Goal: Information Seeking & Learning: Check status

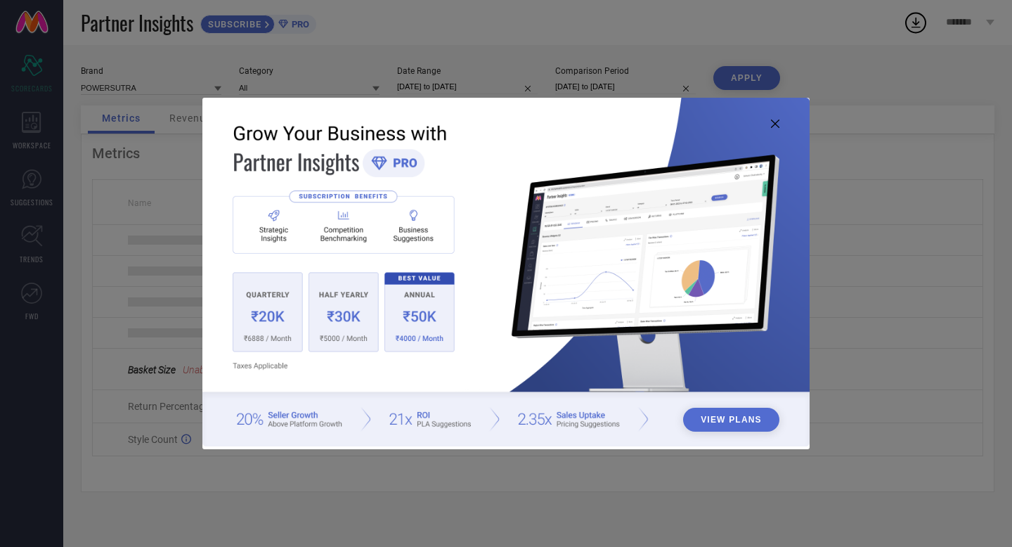
click at [778, 124] on icon at bounding box center [775, 124] width 8 height 8
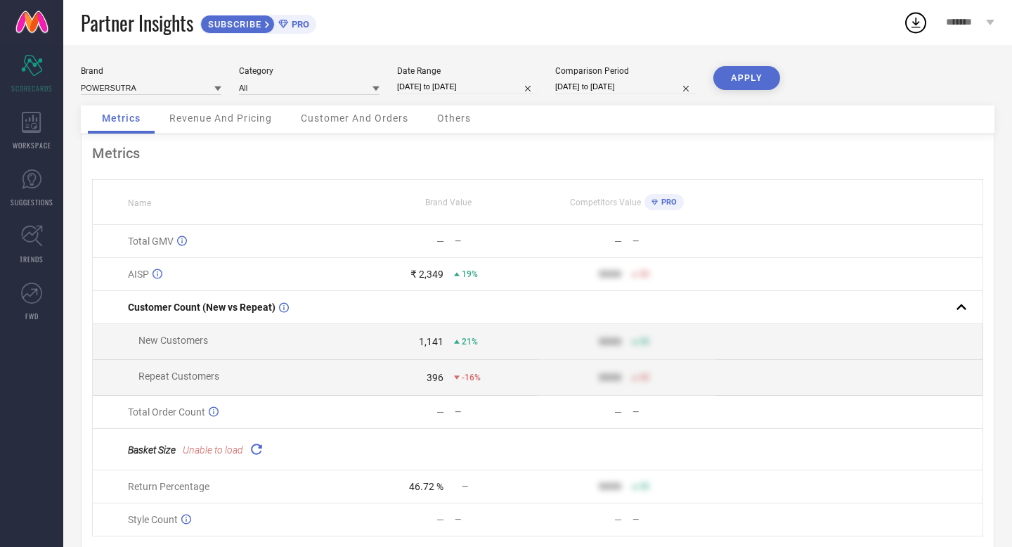
click at [428, 88] on input "01-08-2025 to 30-08-2025" at bounding box center [467, 86] width 141 height 15
select select "7"
select select "2025"
select select "8"
select select "2025"
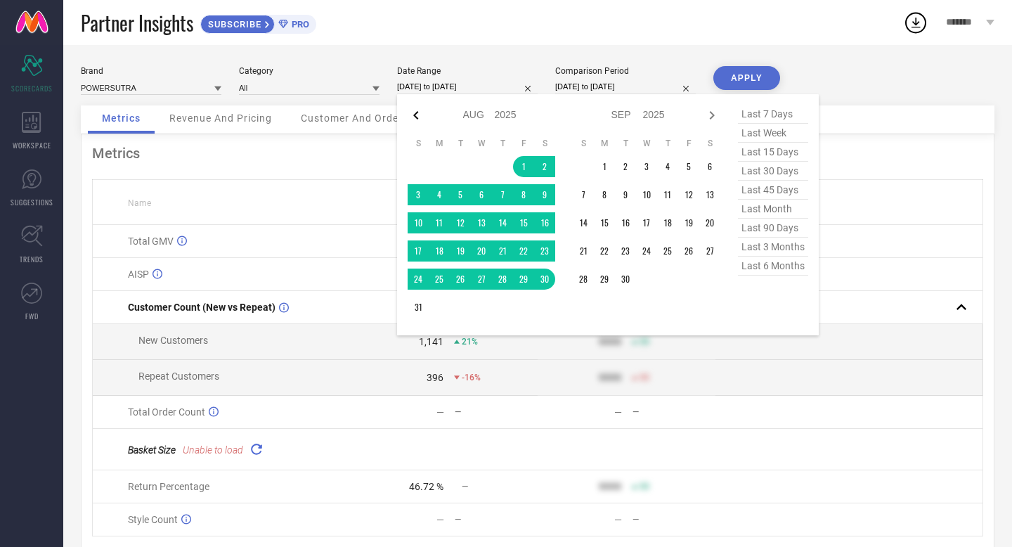
click at [416, 117] on icon at bounding box center [415, 115] width 5 height 8
select select "6"
select select "2025"
select select "7"
select select "2025"
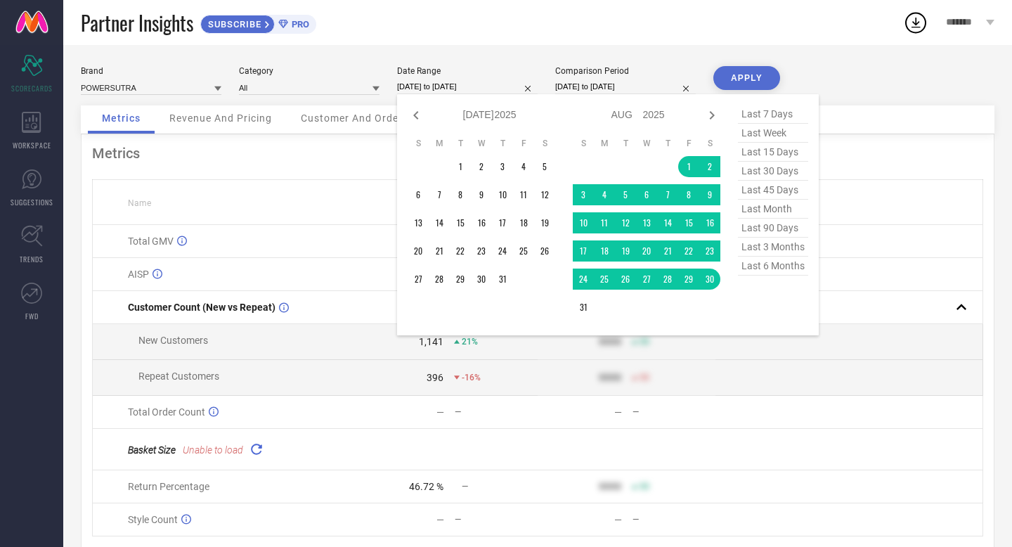
click at [416, 117] on icon at bounding box center [415, 115] width 5 height 8
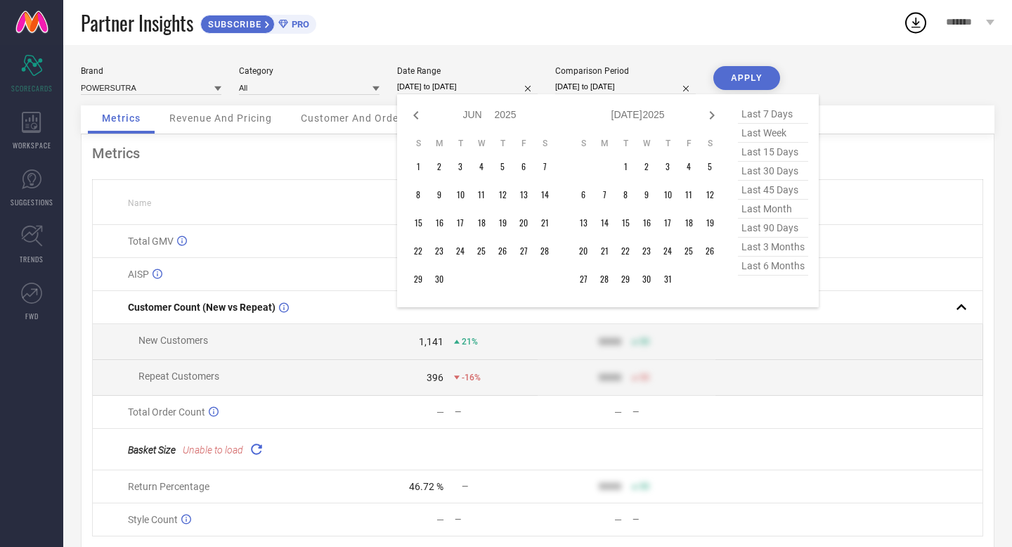
click at [416, 117] on icon at bounding box center [415, 115] width 5 height 8
select select "3"
select select "2025"
select select "4"
select select "2025"
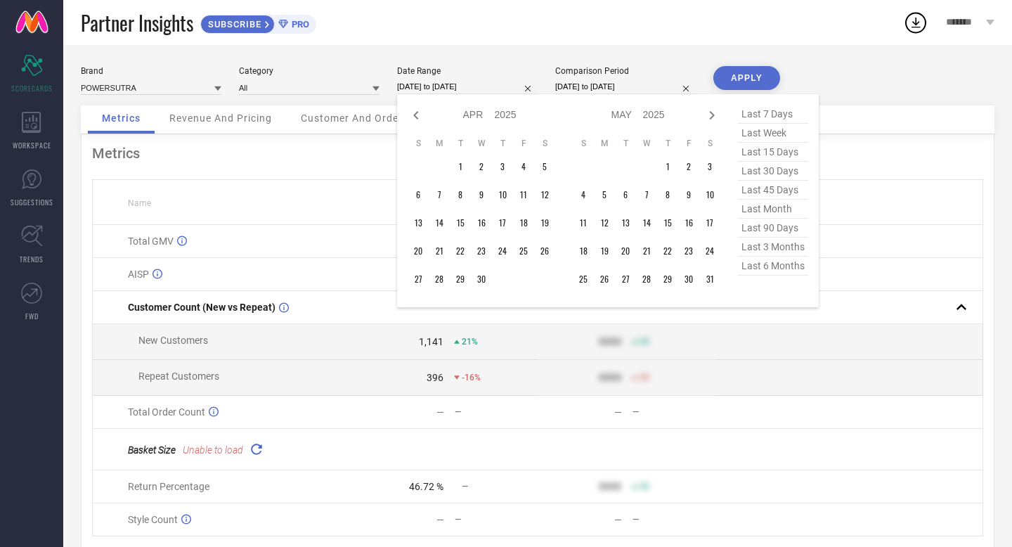
click at [416, 117] on icon at bounding box center [415, 115] width 5 height 8
select select "2"
select select "2025"
select select "3"
select select "2025"
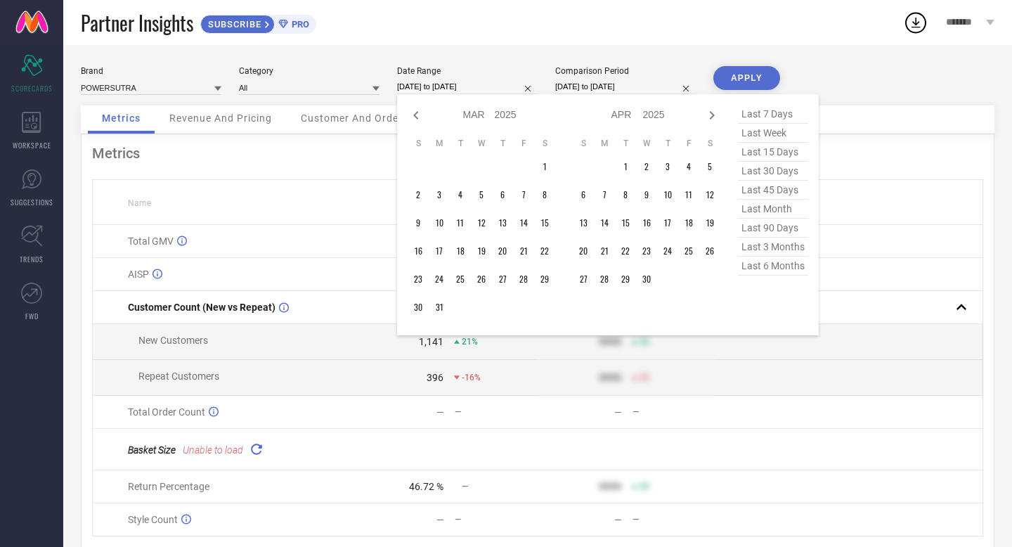
click at [416, 117] on icon at bounding box center [415, 115] width 5 height 8
select select "2025"
select select "1"
select select "2025"
click at [416, 117] on icon at bounding box center [415, 115] width 5 height 8
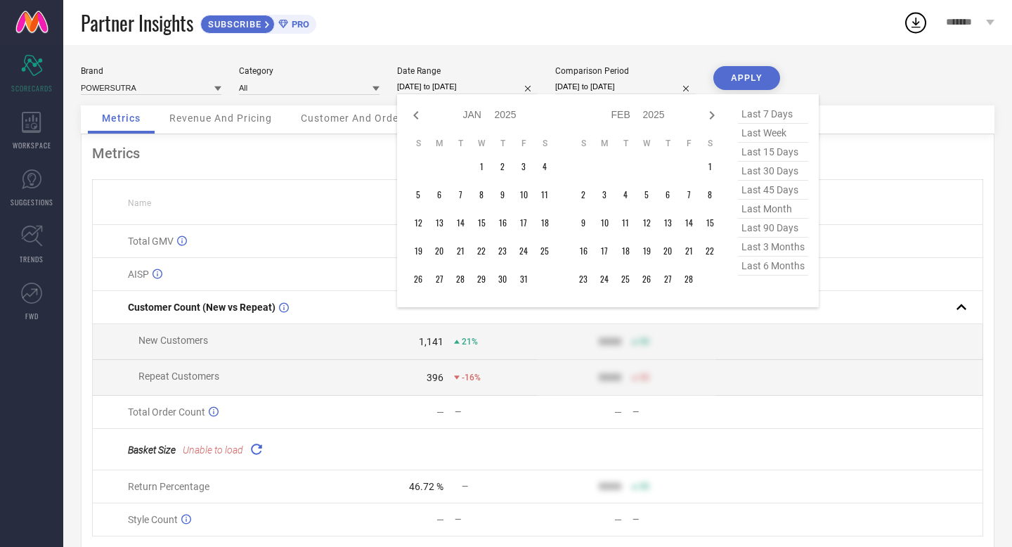
select select "11"
select select "2024"
select select "2025"
click at [416, 117] on icon at bounding box center [415, 115] width 5 height 8
select select "9"
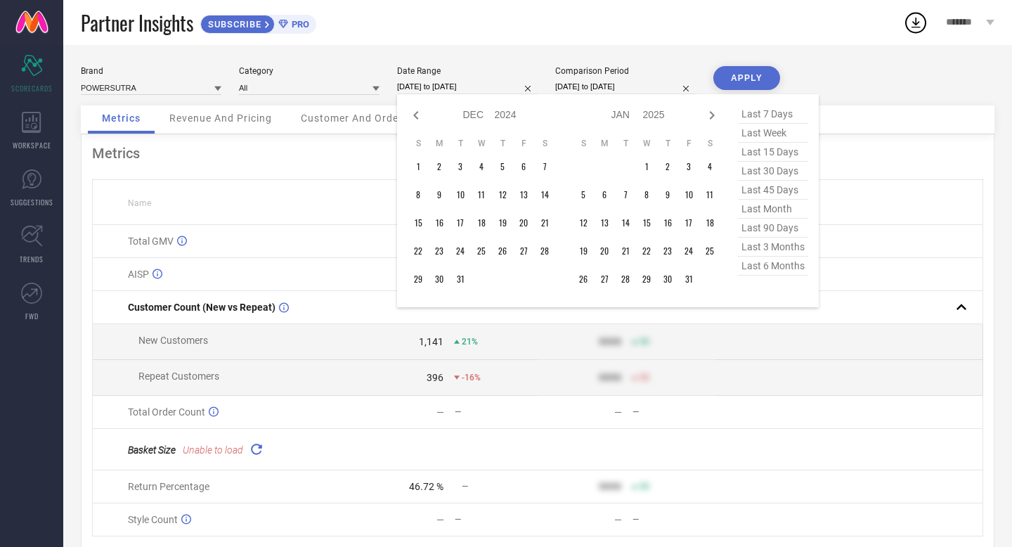
select select "2024"
select select "10"
select select "2024"
click at [416, 117] on icon at bounding box center [415, 115] width 5 height 8
select select "8"
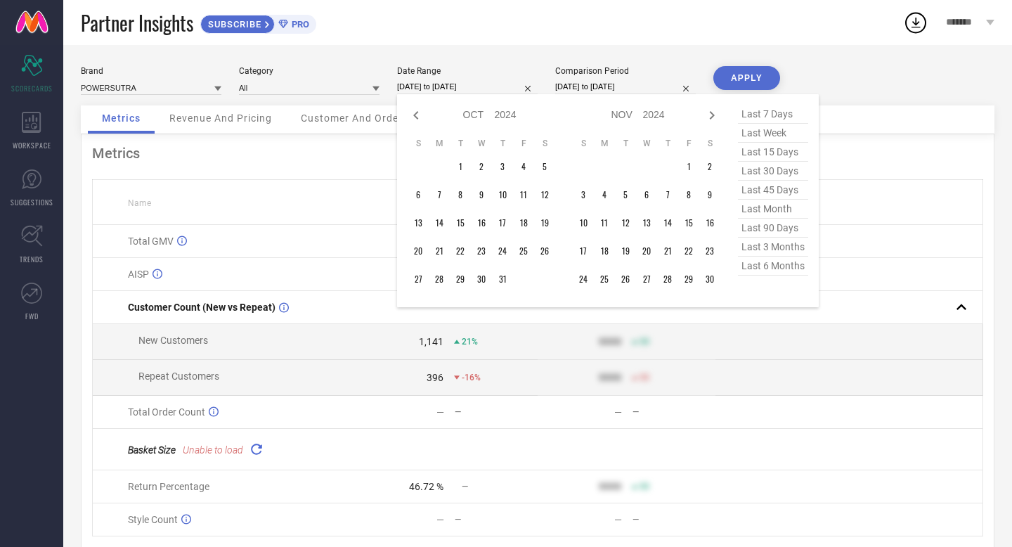
select select "2024"
select select "9"
select select "2024"
click at [416, 117] on icon at bounding box center [415, 115] width 5 height 8
select select "7"
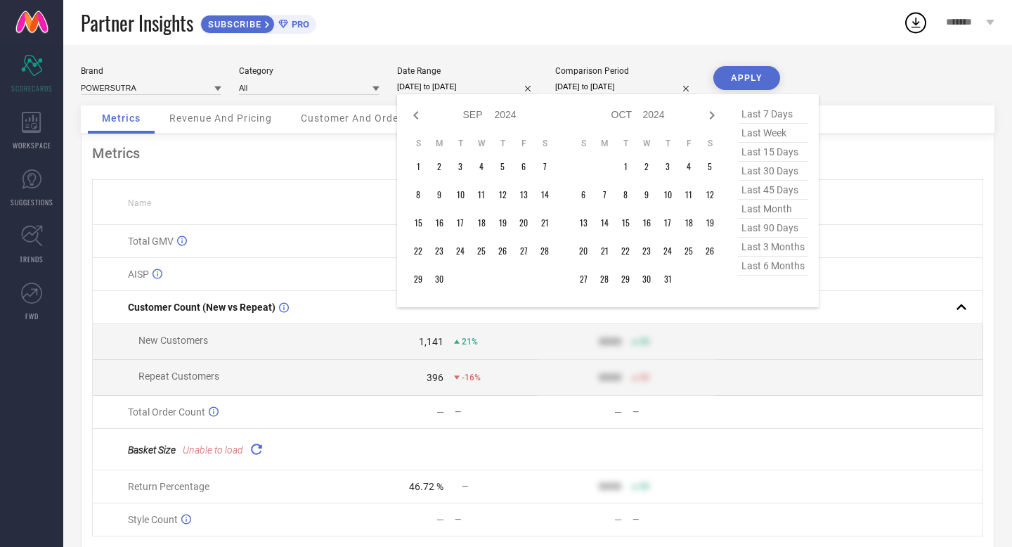
select select "2024"
select select "8"
select select "2024"
click at [416, 117] on icon at bounding box center [415, 115] width 5 height 8
select select "6"
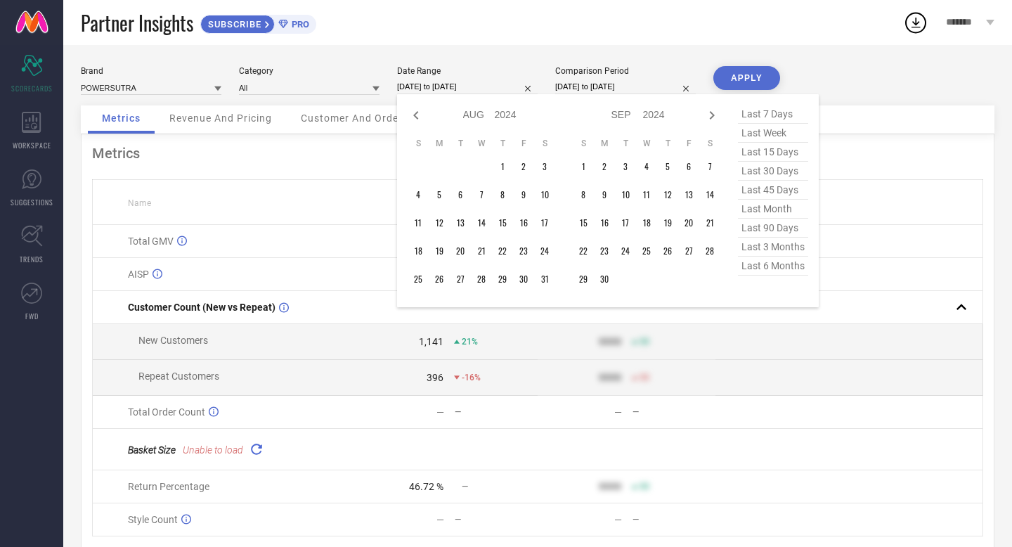
select select "2024"
select select "7"
select select "2024"
click at [709, 115] on icon at bounding box center [712, 115] width 17 height 17
select select "7"
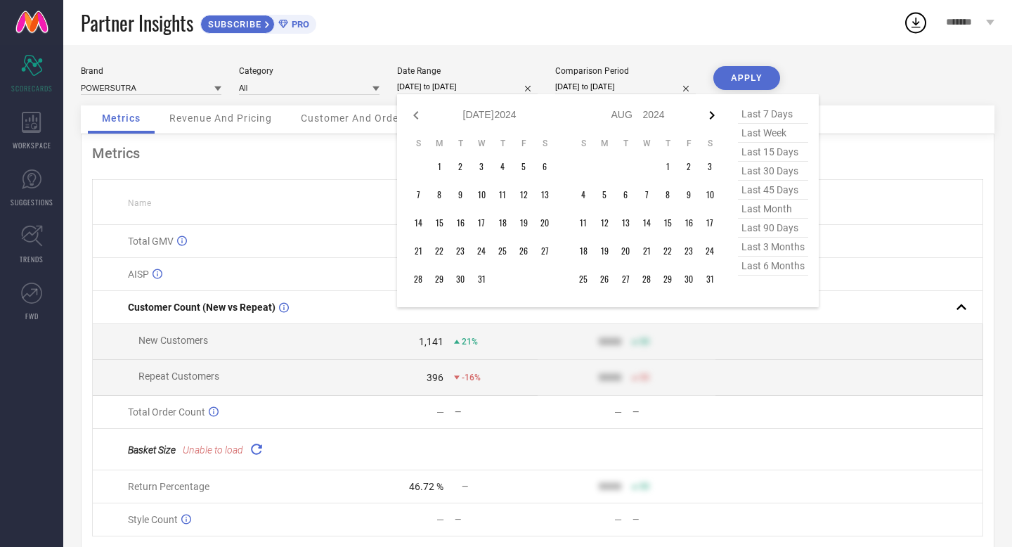
select select "2024"
select select "8"
select select "2024"
click at [584, 163] on td "1" at bounding box center [583, 166] width 21 height 21
type input "After 01-09-2024"
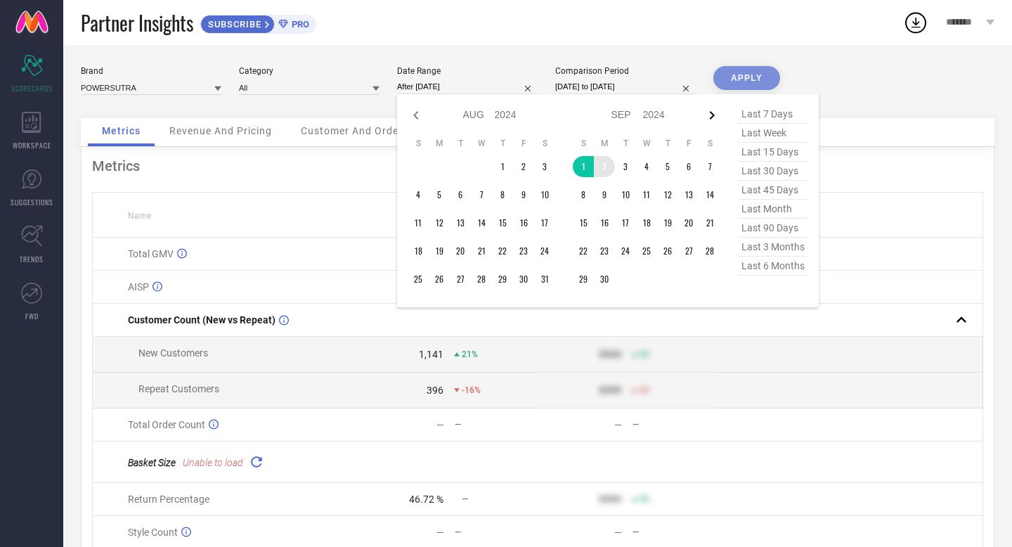
click at [712, 114] on icon at bounding box center [712, 115] width 17 height 17
select select "8"
select select "2024"
select select "9"
select select "2024"
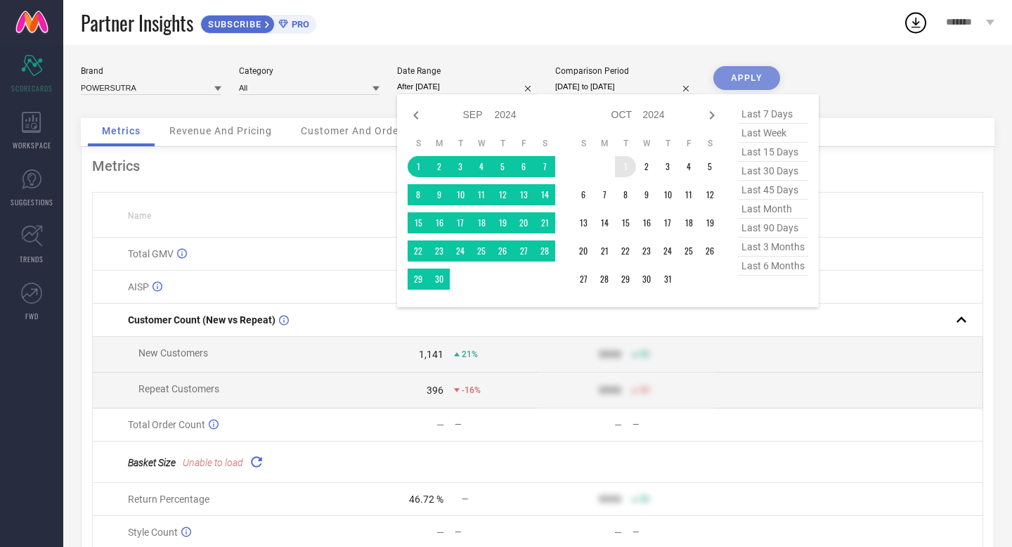
type input "01-09-2024 to 01-10-2024"
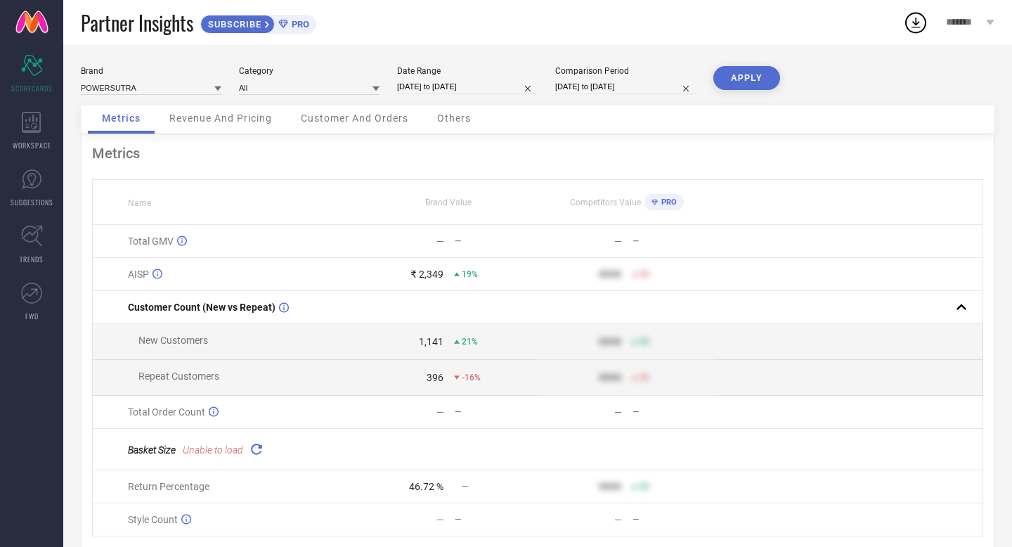
click at [456, 89] on input "01-09-2024 to 01-10-2024" at bounding box center [467, 86] width 141 height 15
select select "8"
select select "2024"
select select "9"
select select "2024"
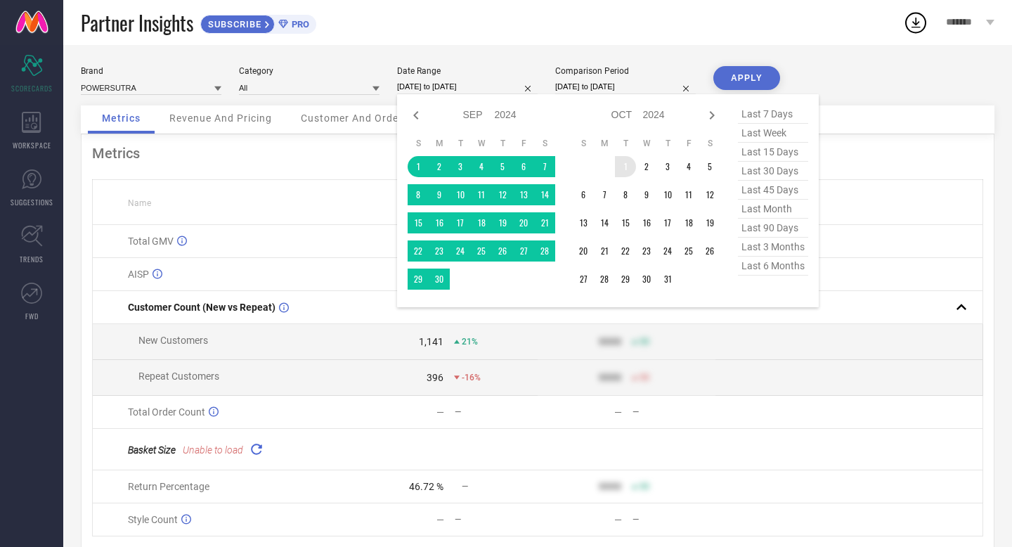
click at [624, 165] on td "1" at bounding box center [625, 166] width 21 height 21
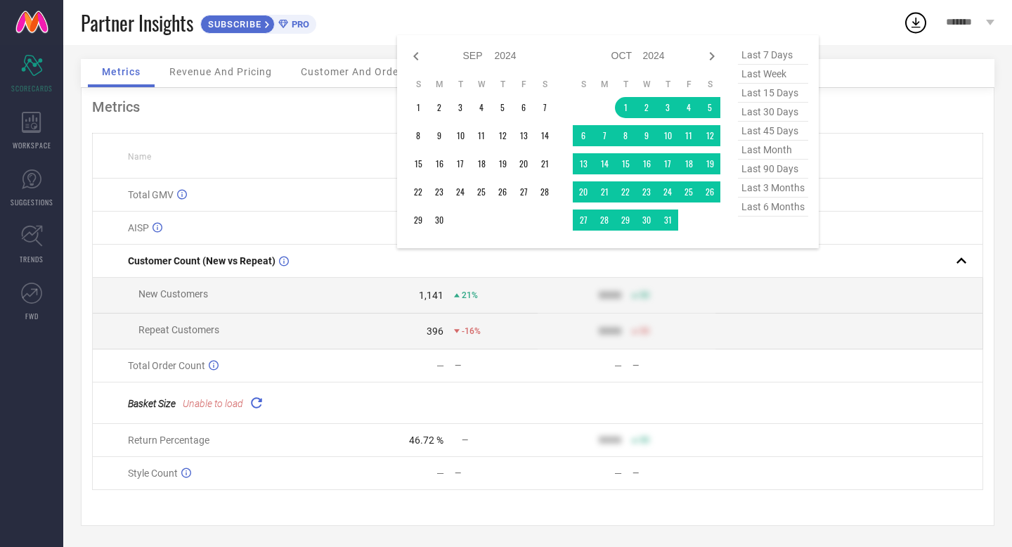
scroll to position [53, 0]
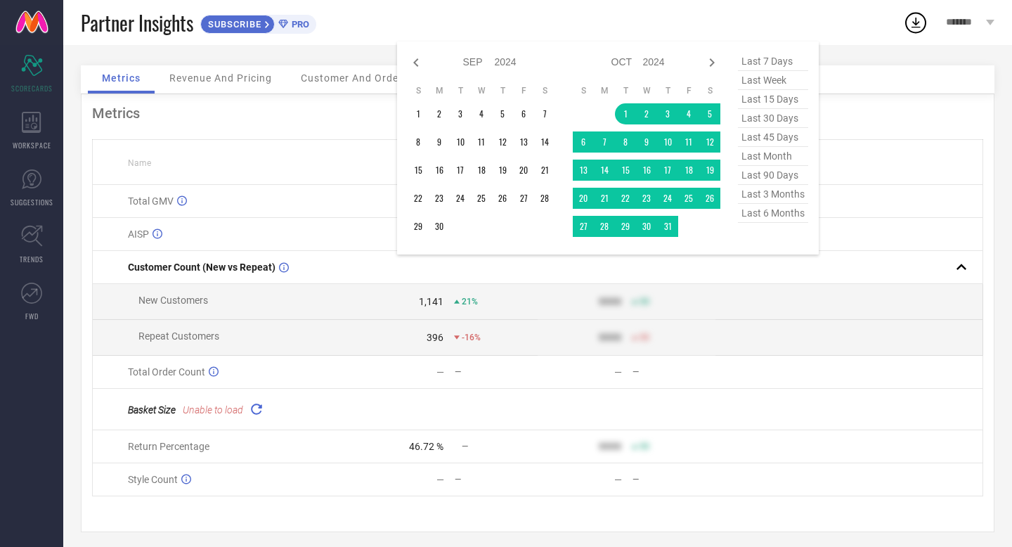
click at [764, 212] on span "last 6 months" at bounding box center [773, 213] width 70 height 19
type input "01-04-2025 to 30-09-2025"
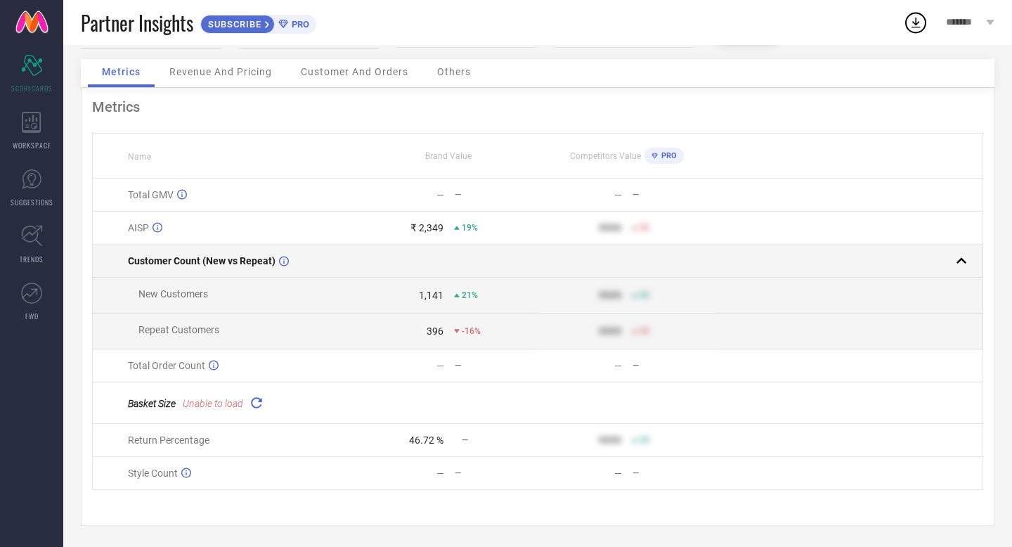
scroll to position [0, 0]
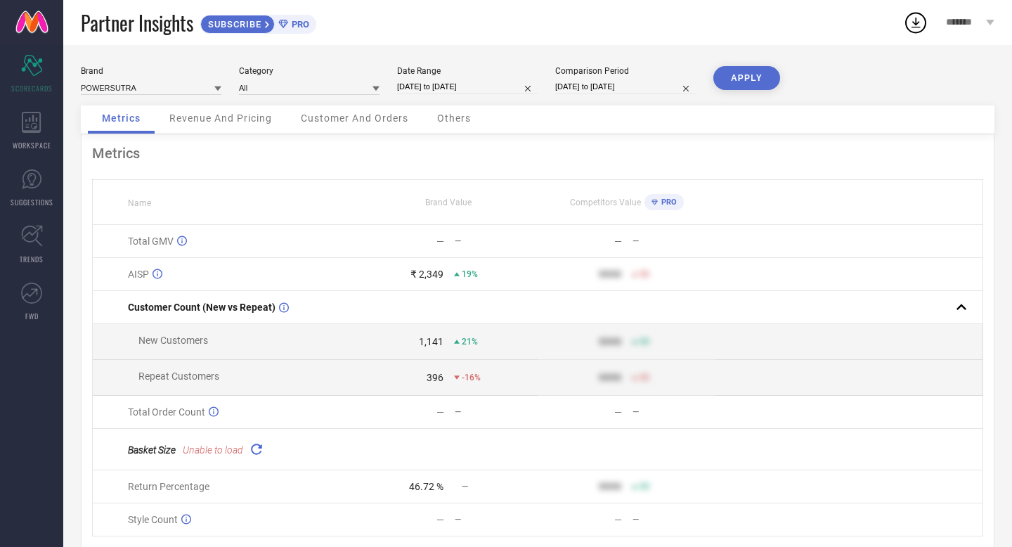
click at [739, 81] on button "APPLY" at bounding box center [747, 78] width 67 height 24
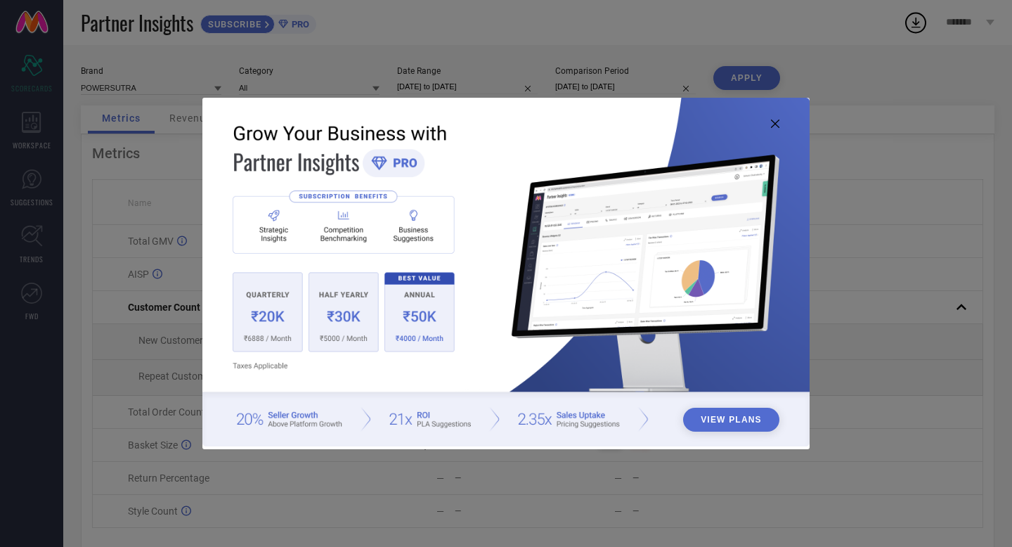
click at [778, 123] on icon at bounding box center [775, 124] width 8 height 8
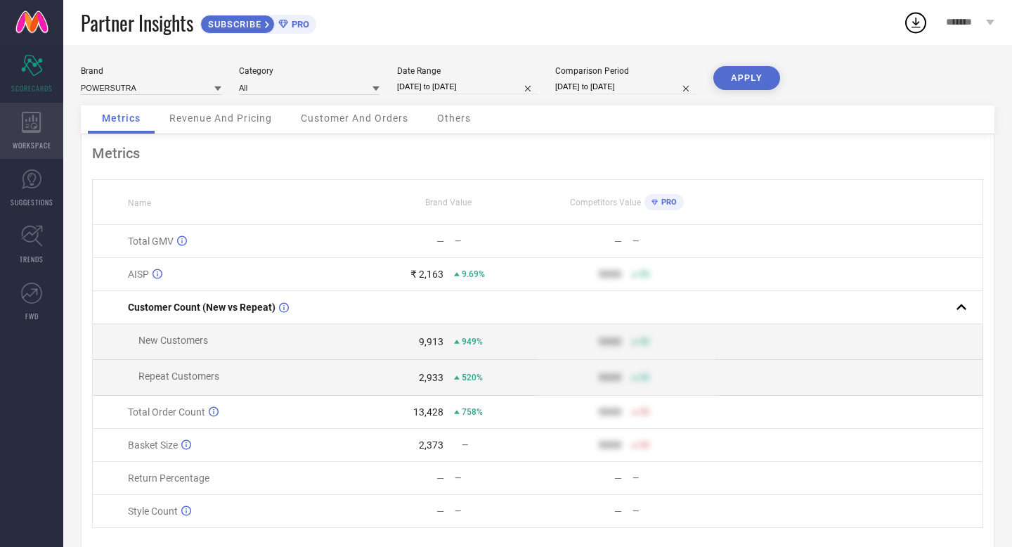
click at [38, 128] on icon at bounding box center [32, 122] width 20 height 21
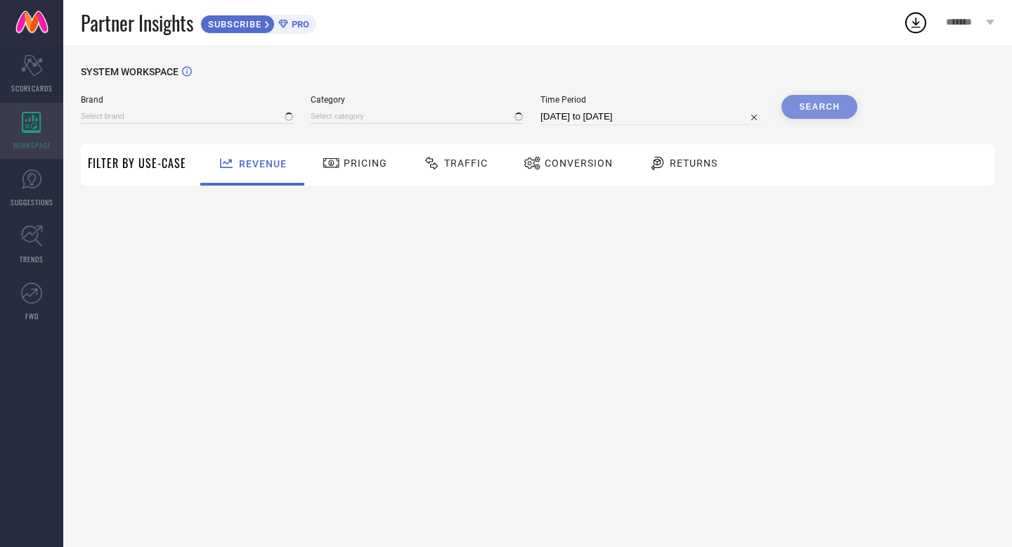
type input "POWERSUTRA"
type input "All"
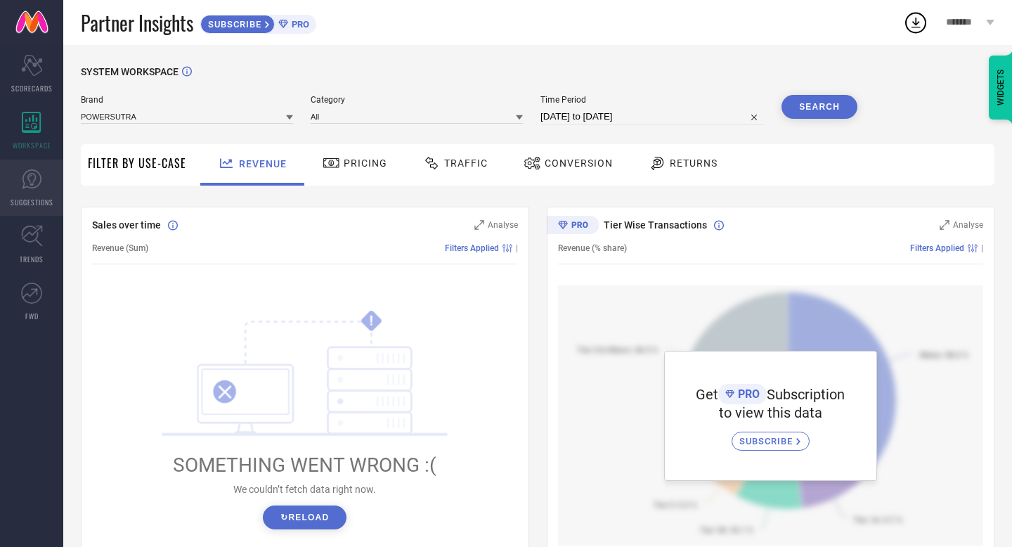
click at [37, 184] on icon at bounding box center [31, 179] width 21 height 21
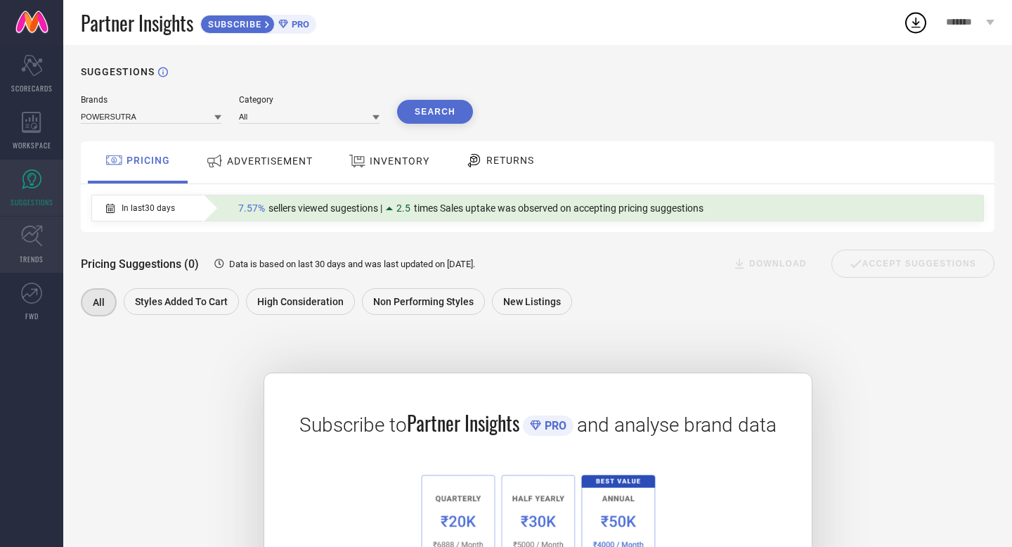
click at [37, 238] on icon at bounding box center [31, 236] width 21 height 21
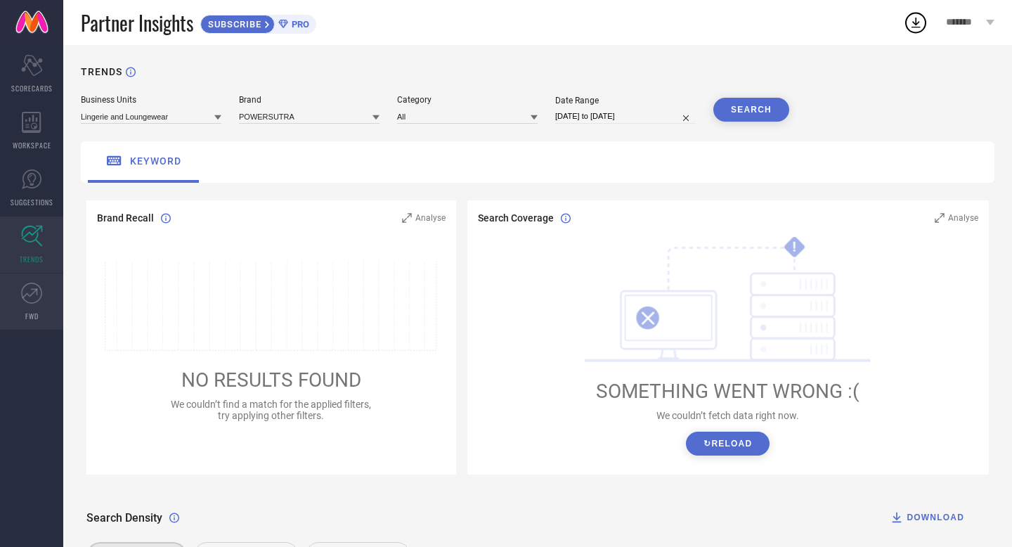
click at [30, 293] on icon at bounding box center [31, 293] width 21 height 21
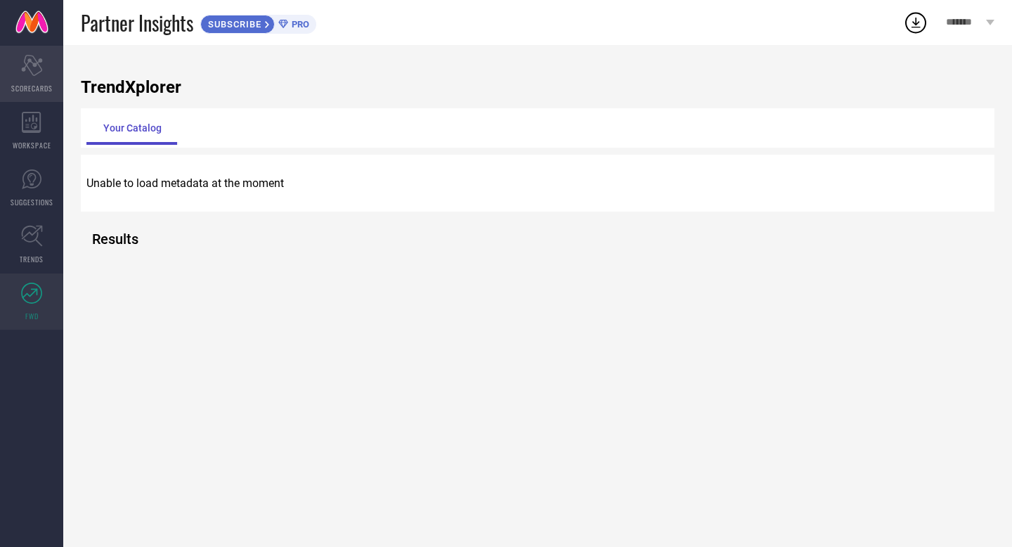
click at [26, 68] on icon "Scorecard" at bounding box center [32, 65] width 22 height 21
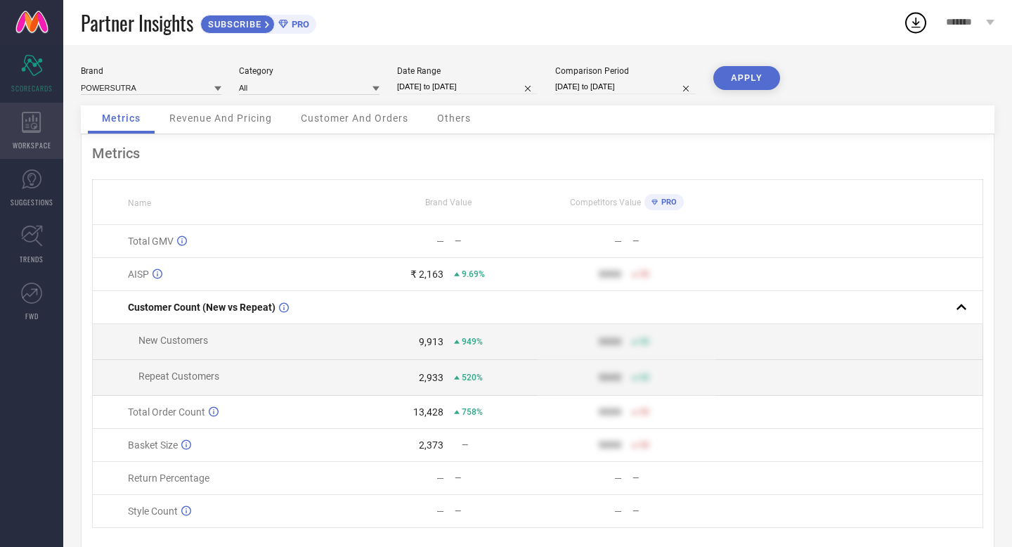
click at [27, 122] on icon at bounding box center [32, 122] width 20 height 21
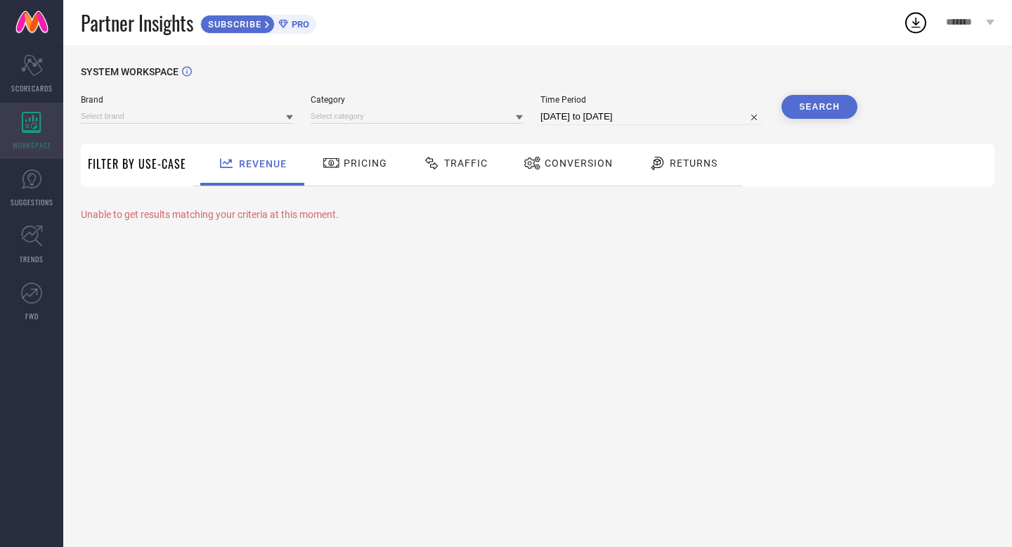
type input "POWERSUTRA"
type input "All"
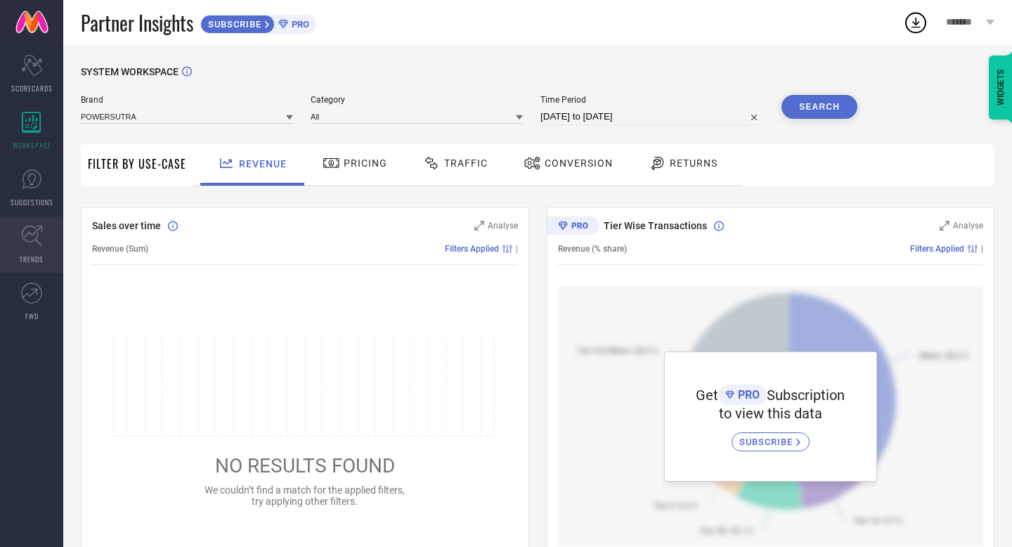
click at [34, 247] on link "TRENDS" at bounding box center [31, 245] width 63 height 56
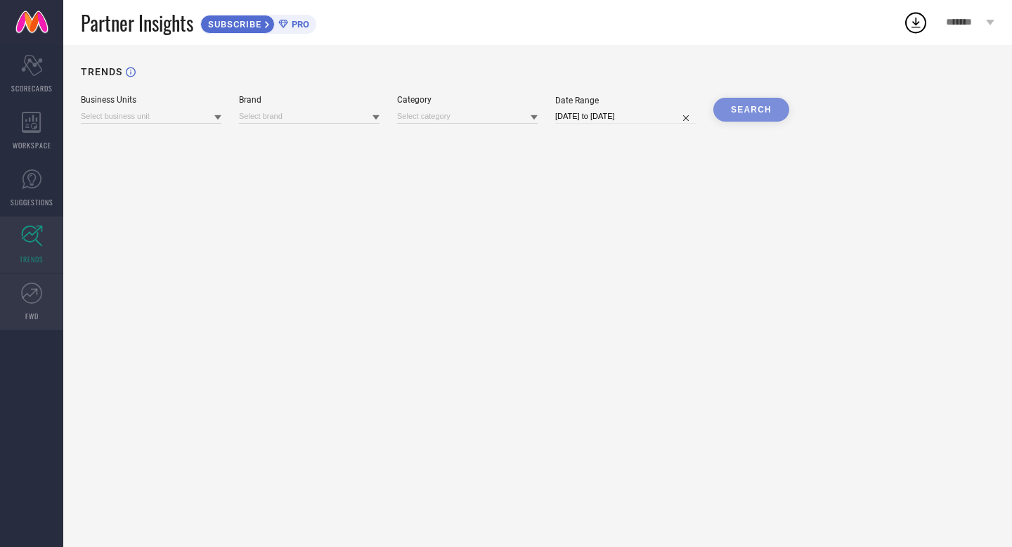
click at [27, 299] on icon at bounding box center [31, 293] width 21 height 21
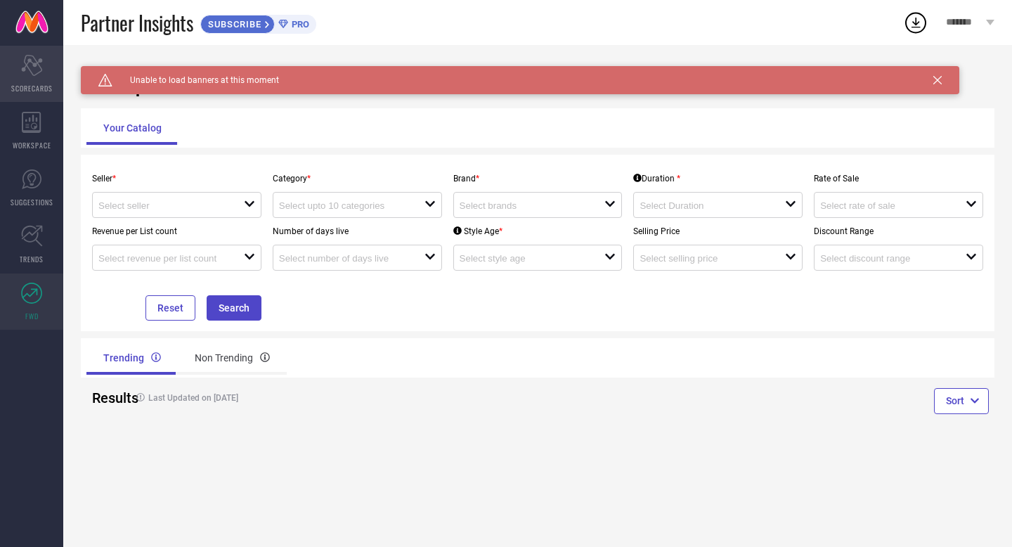
click at [30, 66] on icon "Scorecard" at bounding box center [32, 65] width 22 height 21
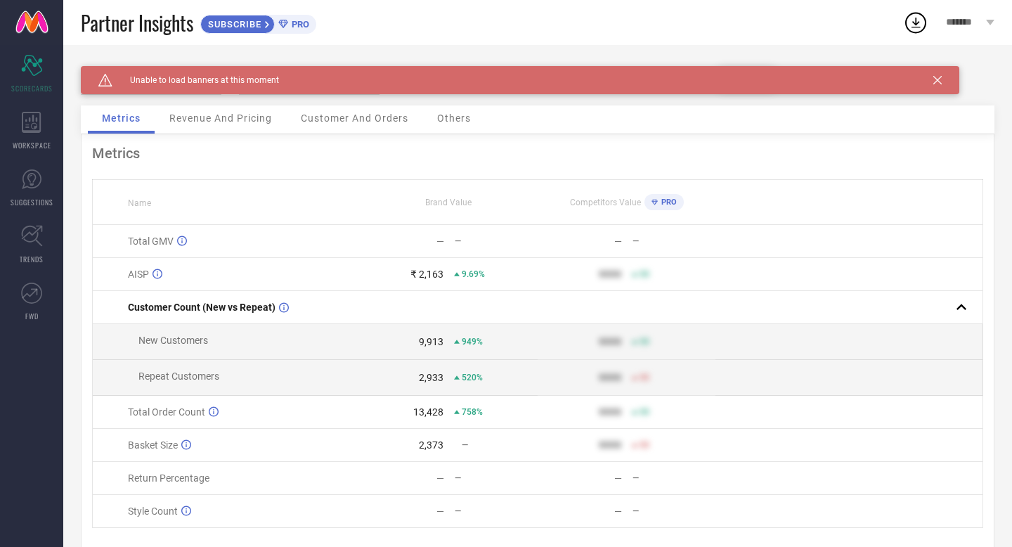
click at [937, 77] on icon at bounding box center [938, 80] width 8 height 8
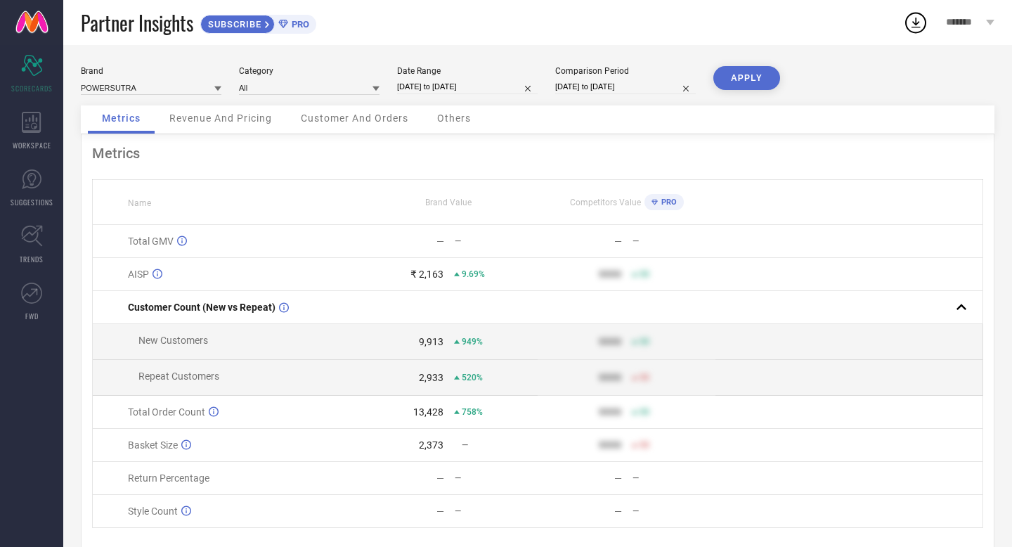
click at [937, 77] on div "Brand POWERSUTRA Category All Date Range 01-04-2025 to 30-09-2025 Comparison Pe…" at bounding box center [538, 85] width 914 height 39
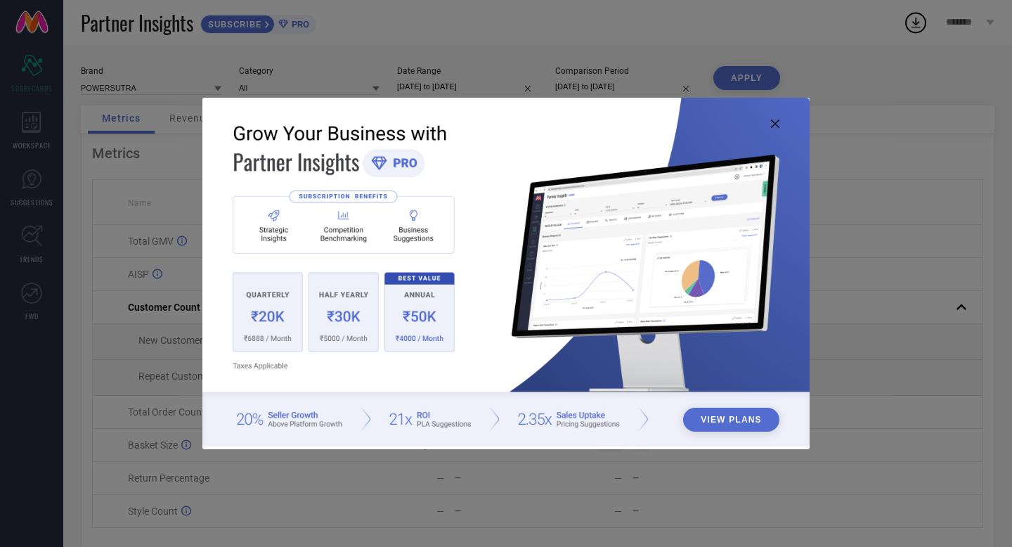
click at [771, 127] on icon at bounding box center [775, 124] width 8 height 8
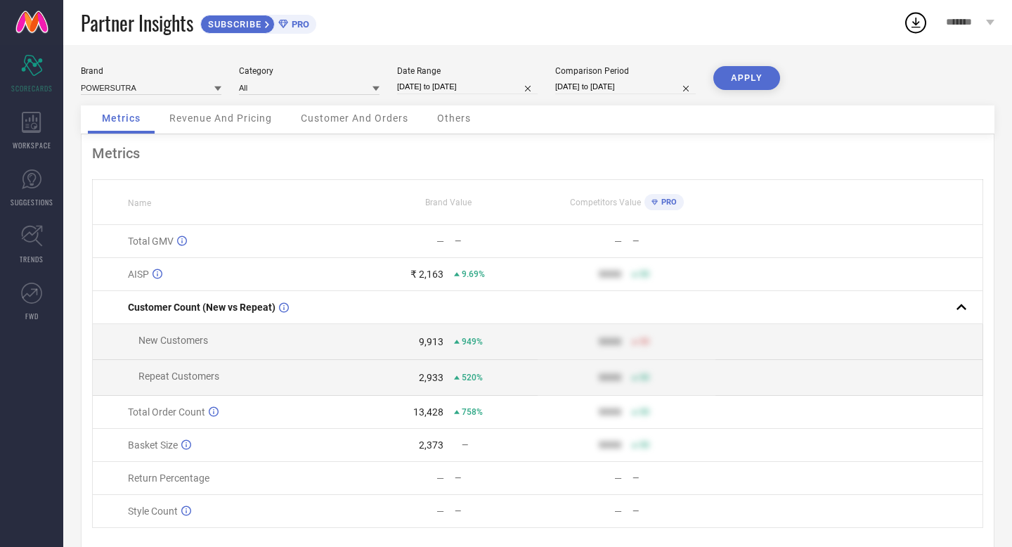
click at [444, 91] on input "[DATE] to [DATE]" at bounding box center [467, 86] width 141 height 15
select select "3"
select select "2025"
select select "4"
select select "2025"
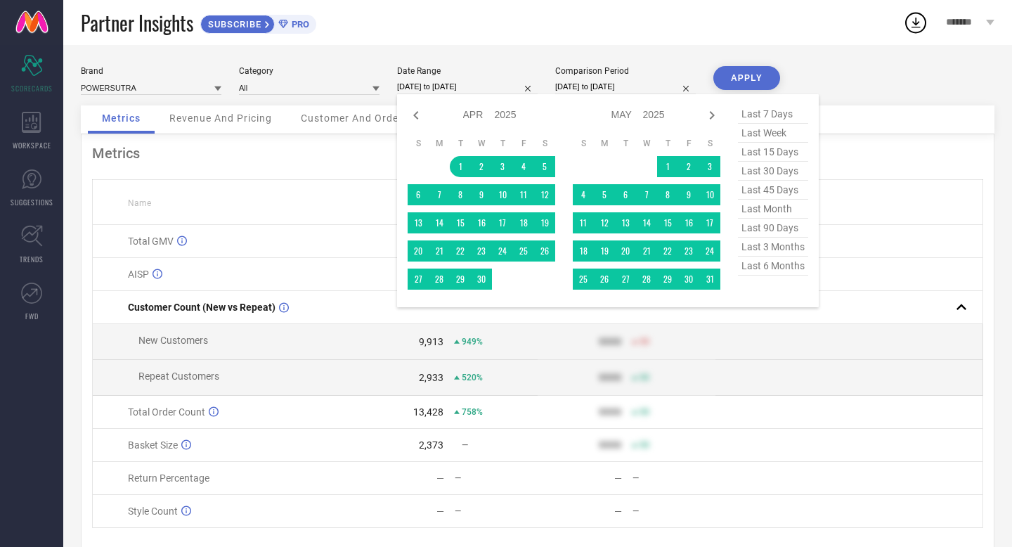
click at [768, 337] on td at bounding box center [849, 342] width 267 height 36
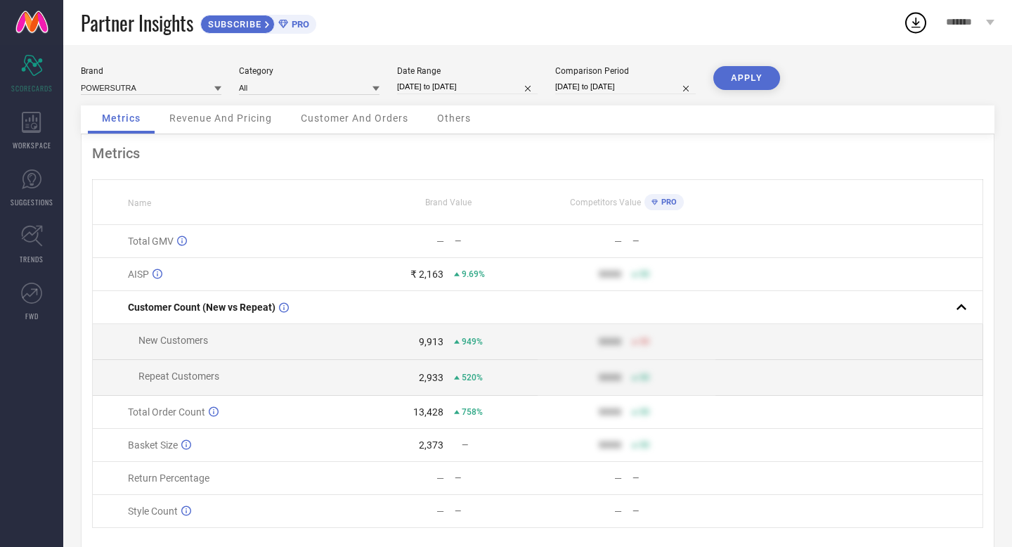
click at [469, 85] on input "[DATE] to [DATE]" at bounding box center [467, 86] width 141 height 15
select select "3"
select select "2025"
select select "4"
select select "2025"
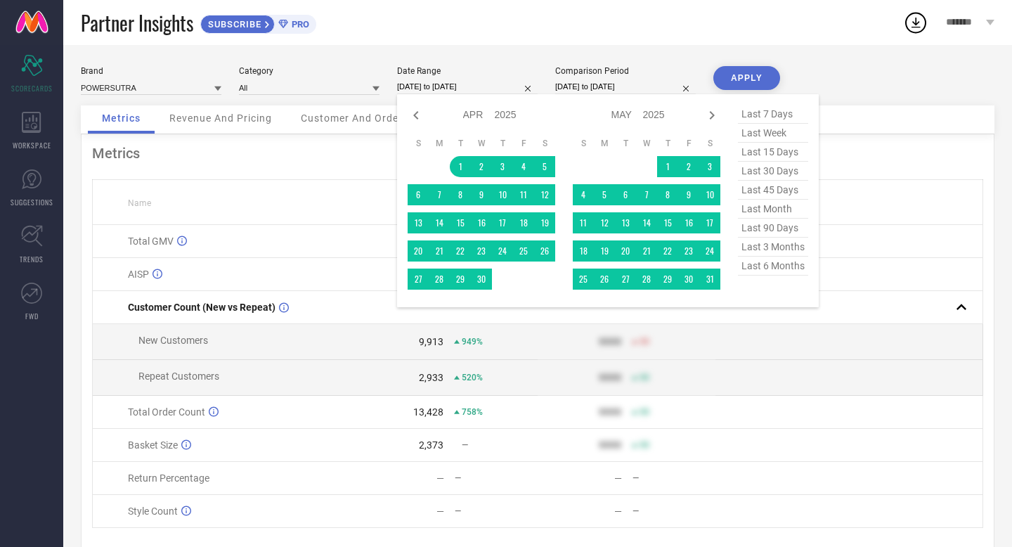
click at [744, 244] on span "last 3 months" at bounding box center [773, 247] width 70 height 19
type input "01-07-2025 to 30-09-2025"
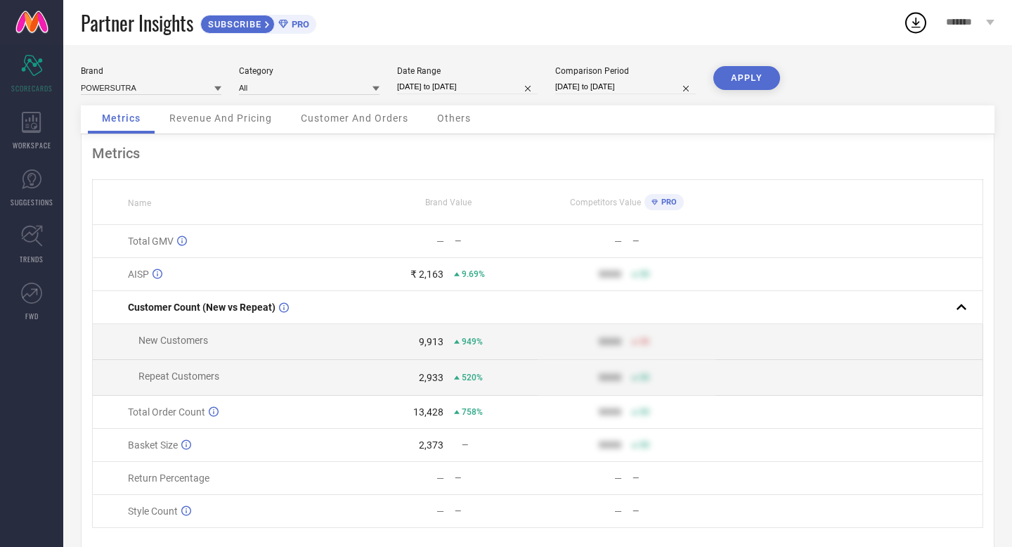
click at [743, 86] on button "APPLY" at bounding box center [747, 78] width 67 height 24
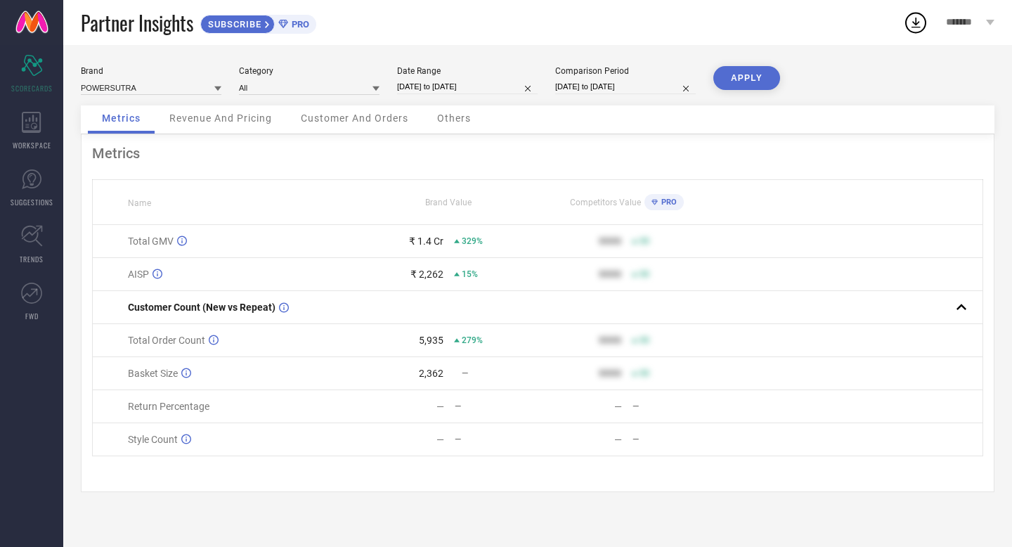
click at [449, 86] on input "01-07-2025 to 30-09-2025" at bounding box center [467, 86] width 141 height 15
select select "6"
select select "2025"
select select "7"
select select "2025"
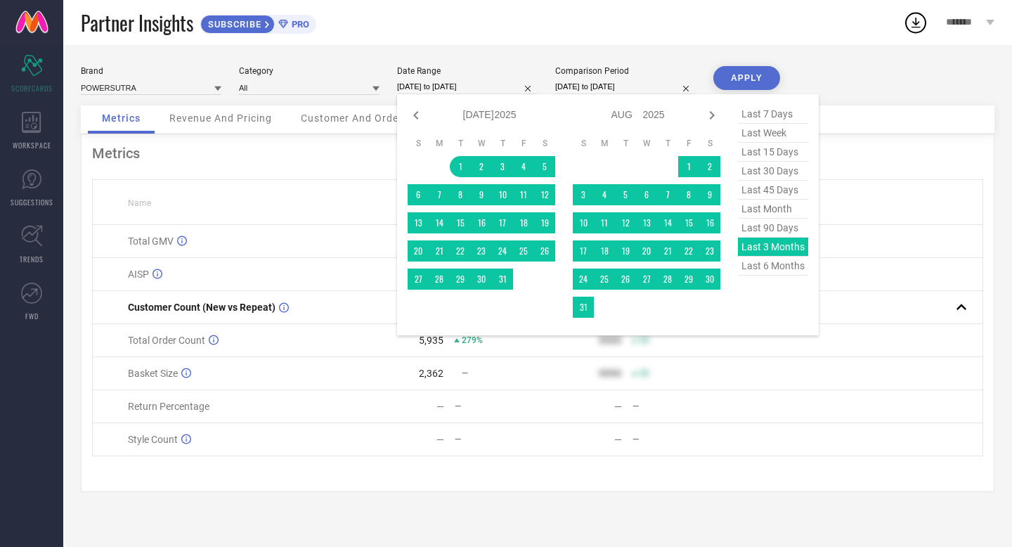
click at [753, 207] on span "last month" at bounding box center [773, 209] width 70 height 19
type input "01-09-2025 to 30-09-2025"
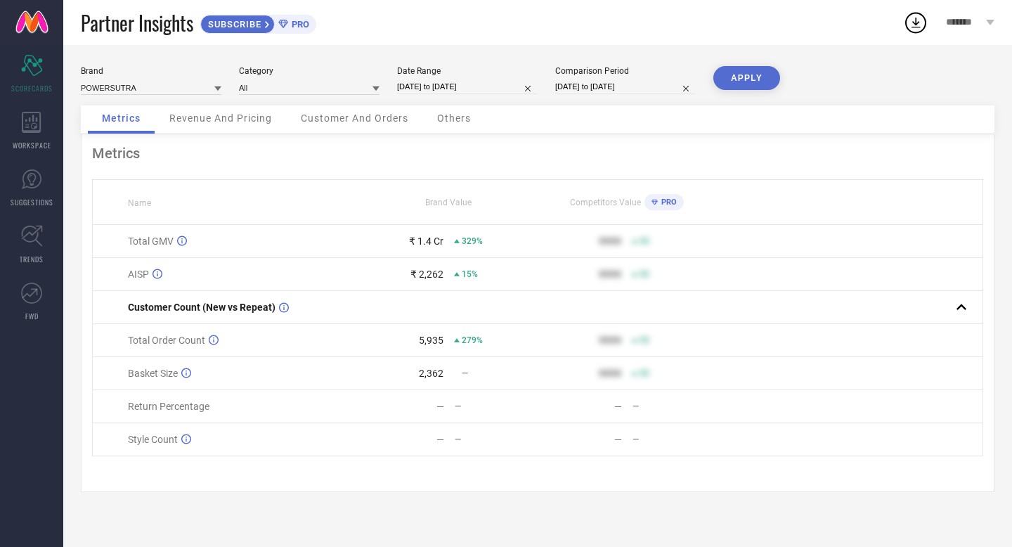
click at [742, 81] on button "APPLY" at bounding box center [747, 78] width 67 height 24
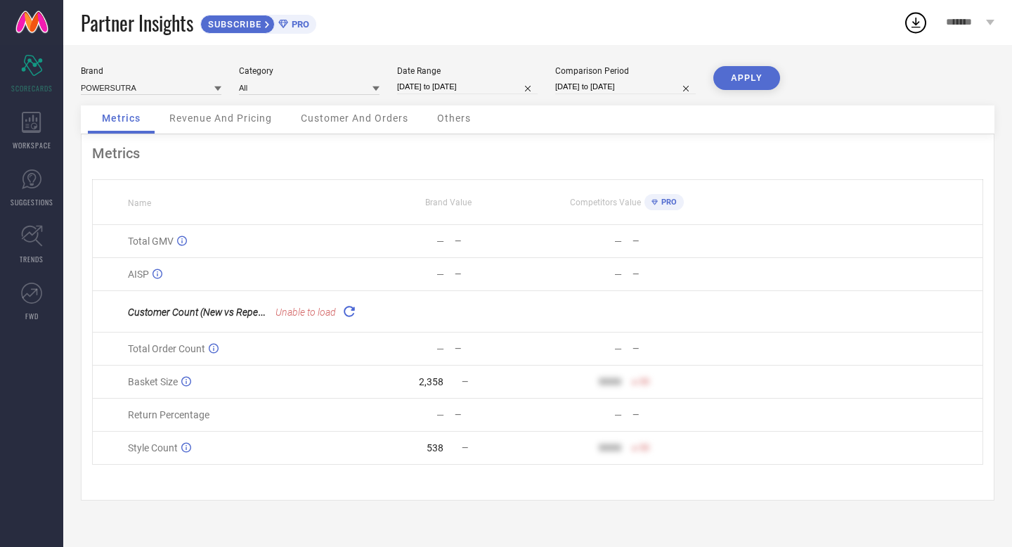
click at [449, 82] on input "01-09-2025 to 30-09-2025" at bounding box center [467, 86] width 141 height 15
select select "8"
select select "2025"
select select "9"
select select "2025"
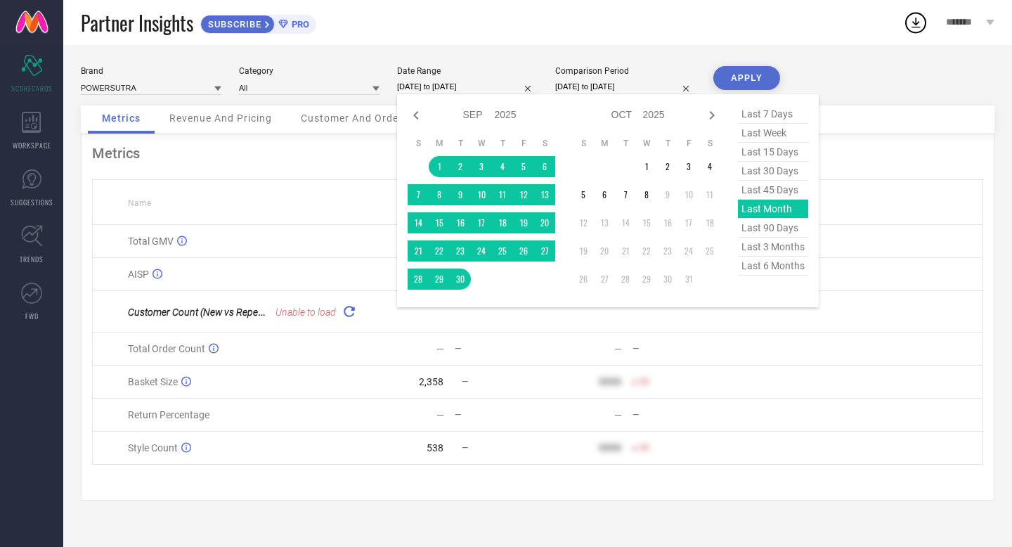
click at [941, 415] on td at bounding box center [849, 415] width 267 height 33
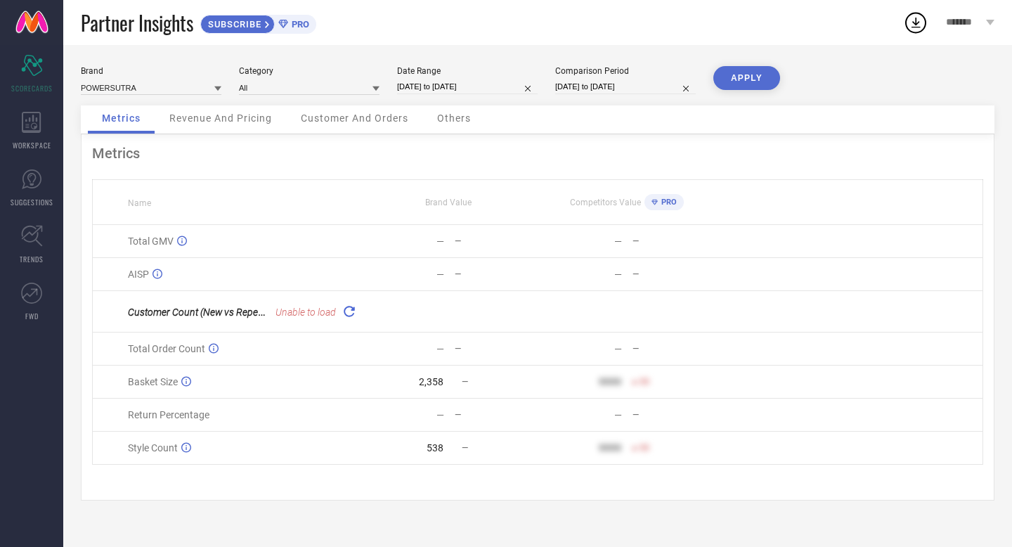
click at [352, 312] on icon at bounding box center [349, 311] width 16 height 16
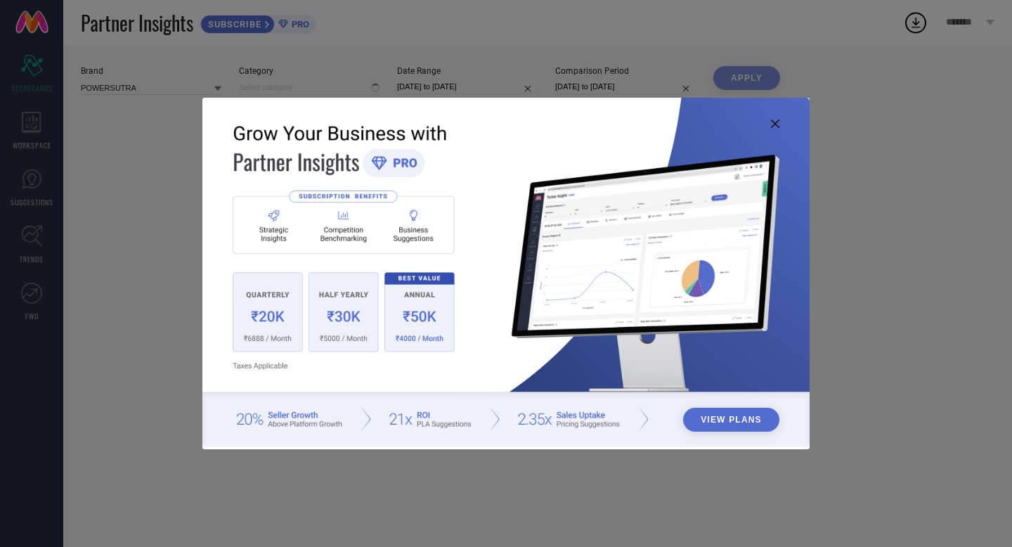
type input "All"
click at [776, 124] on icon at bounding box center [775, 124] width 8 height 8
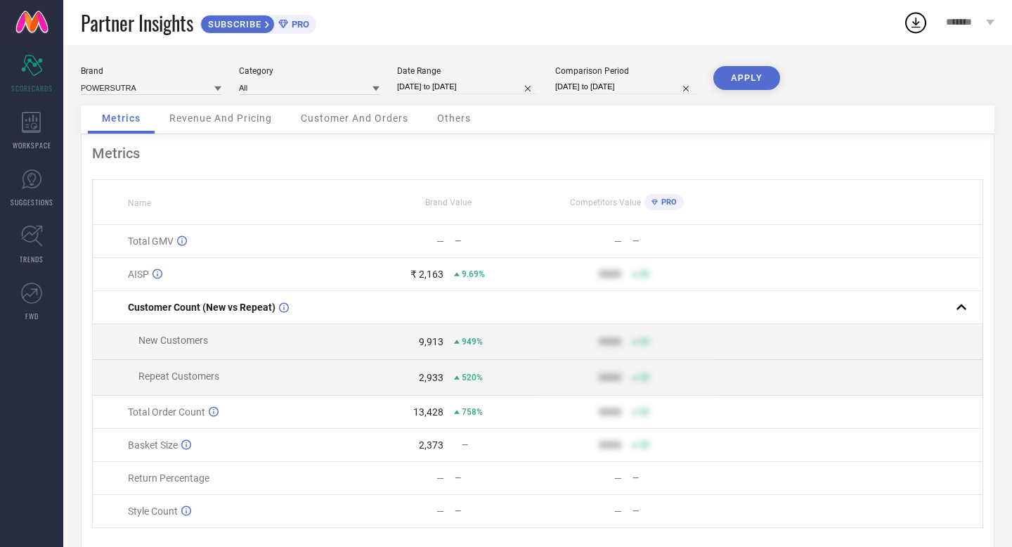
click at [435, 75] on div "Date Range" at bounding box center [467, 71] width 141 height 10
click at [435, 85] on input "[DATE] to [DATE]" at bounding box center [467, 86] width 141 height 15
select select "3"
select select "2025"
select select "4"
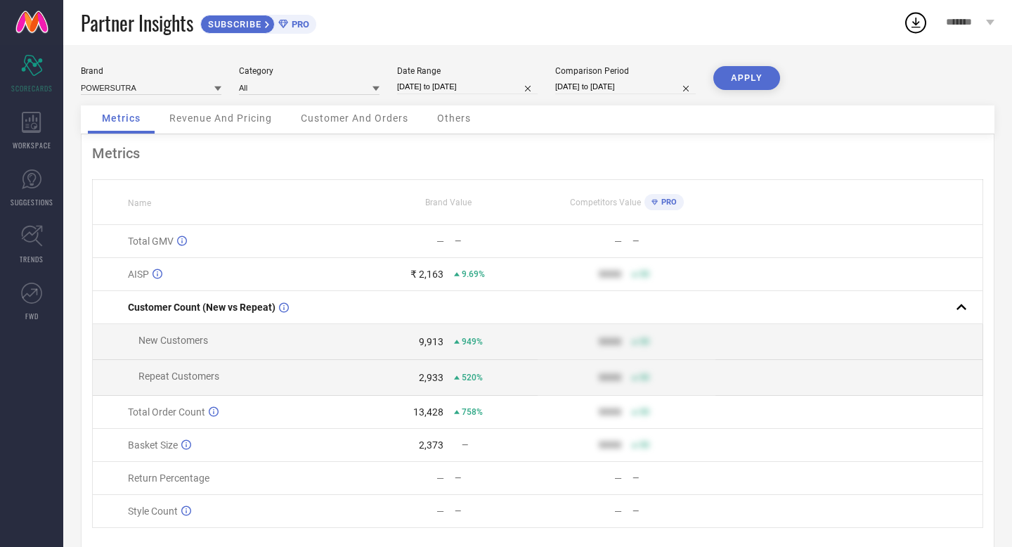
select select "2025"
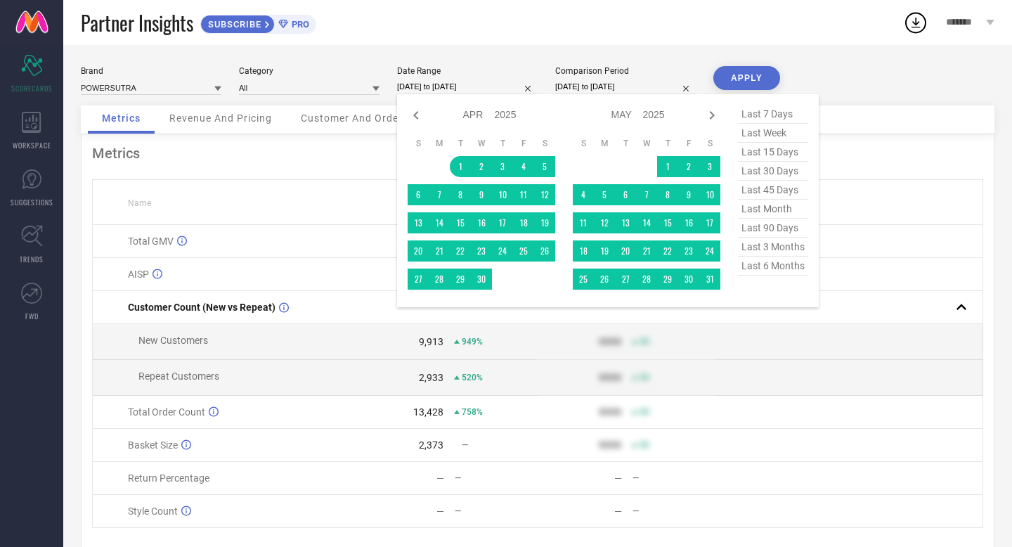
click at [776, 116] on span "last 7 days" at bounding box center [773, 114] width 70 height 19
type input "02-10-2025 to 08-10-2025"
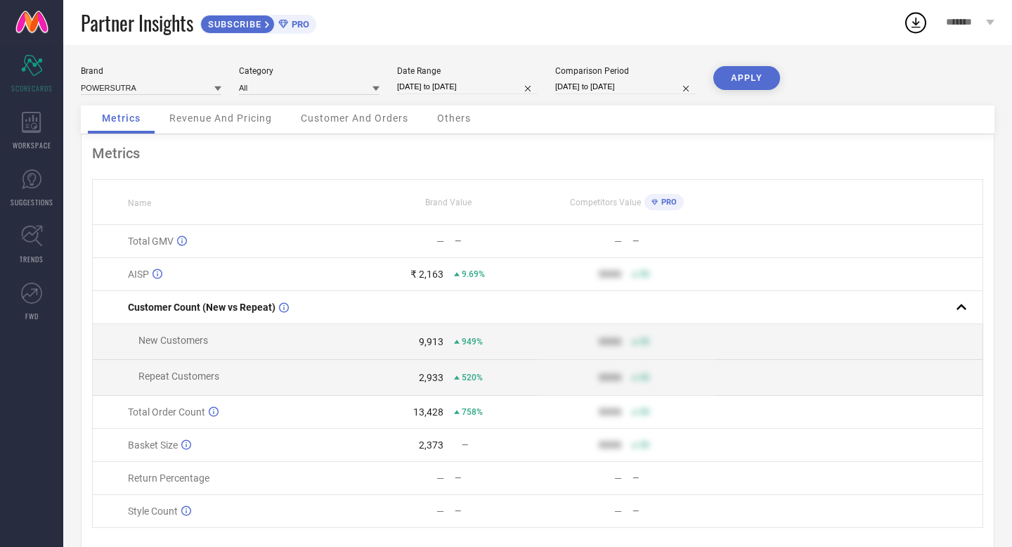
click at [730, 75] on button "APPLY" at bounding box center [747, 78] width 67 height 24
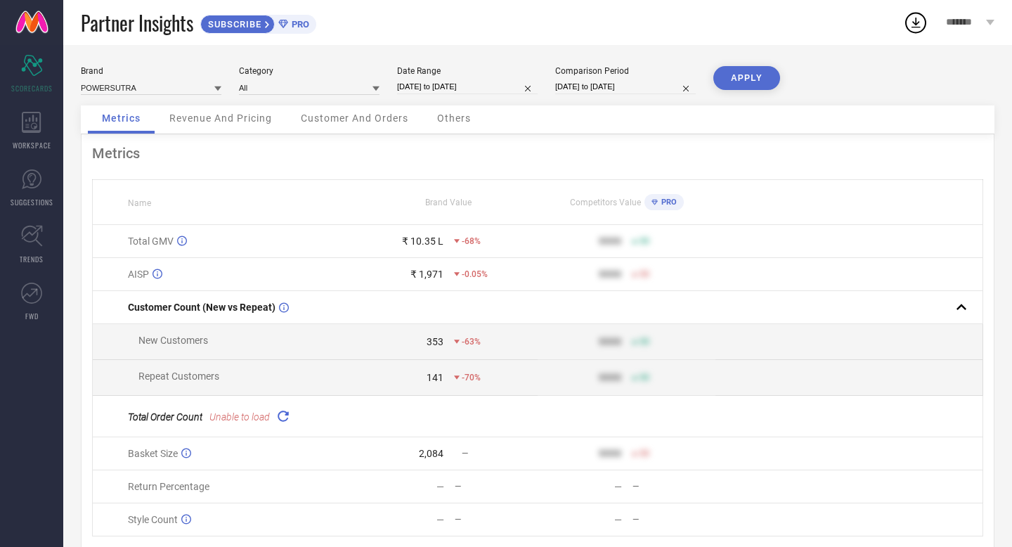
click at [458, 86] on input "02-10-2025 to 08-10-2025" at bounding box center [467, 86] width 141 height 15
select select "9"
select select "2025"
select select "10"
select select "2025"
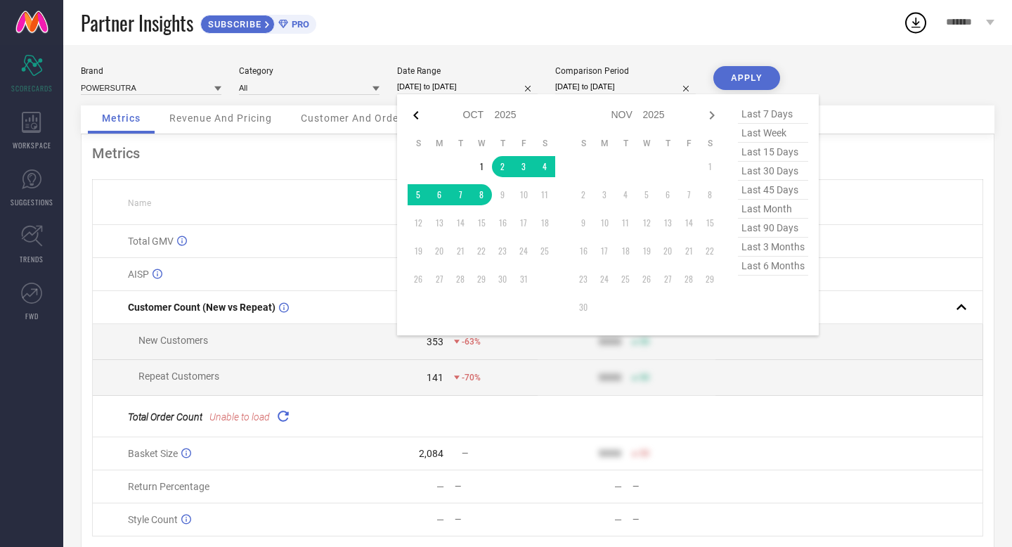
click at [416, 111] on icon at bounding box center [416, 115] width 17 height 17
select select "8"
select select "2025"
select select "9"
select select "2025"
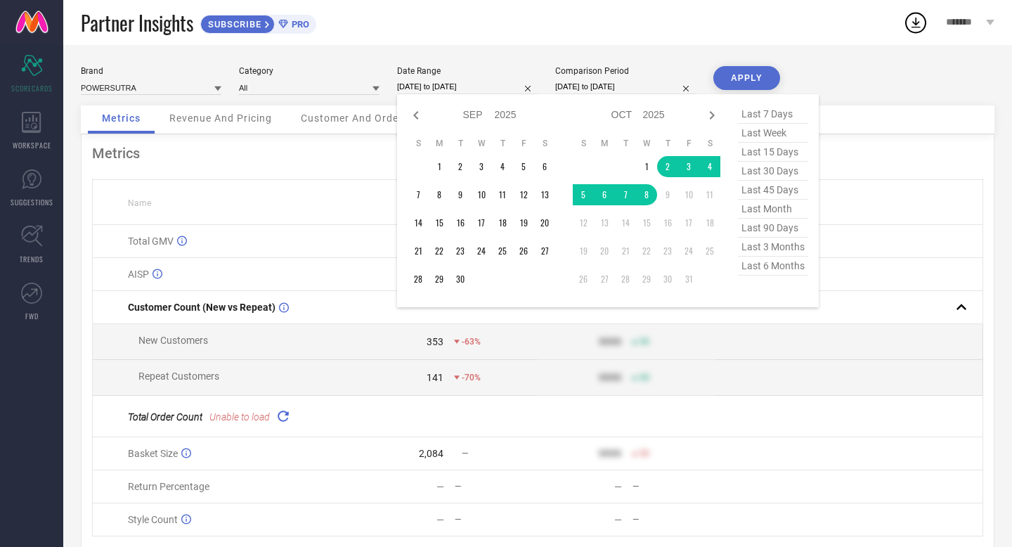
click at [758, 250] on span "last 3 months" at bounding box center [773, 247] width 70 height 19
type input "[DATE] to [DATE]"
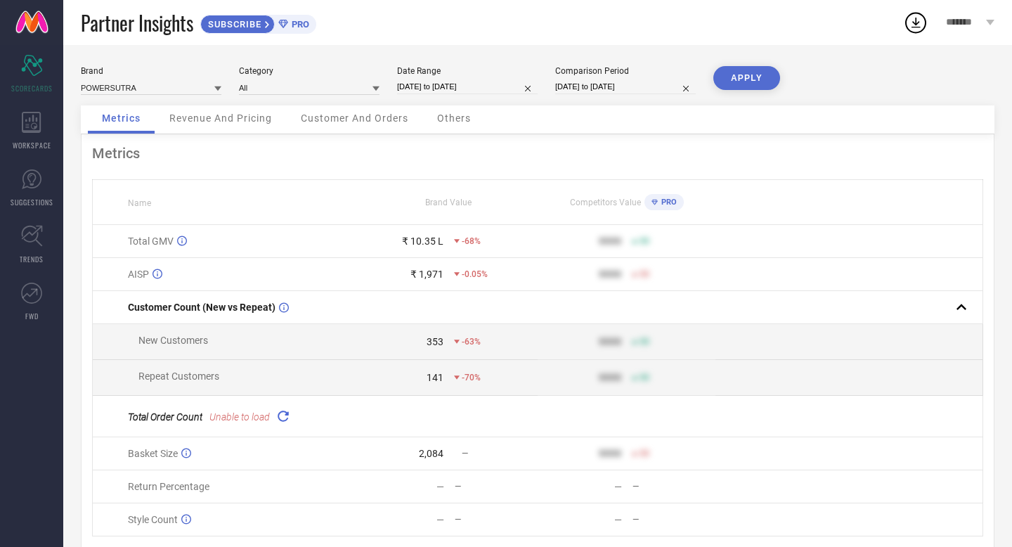
click at [748, 79] on button "APPLY" at bounding box center [747, 78] width 67 height 24
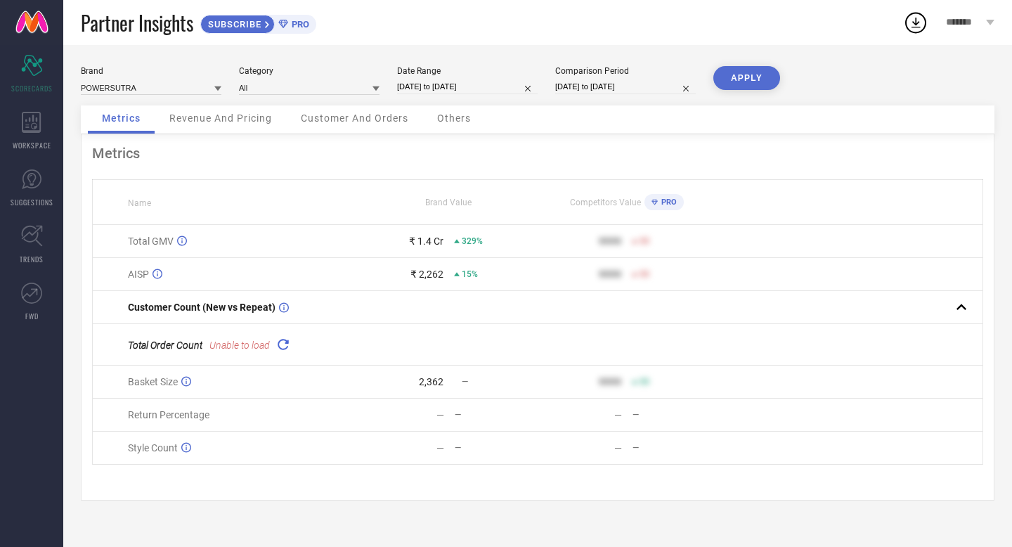
click at [247, 120] on span "Revenue And Pricing" at bounding box center [220, 117] width 103 height 11
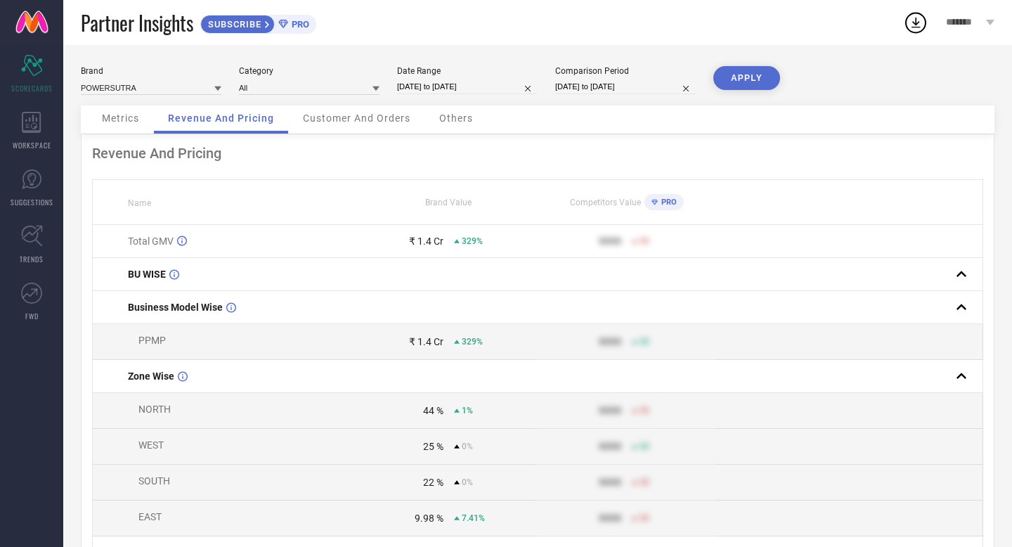
click at [354, 123] on span "Customer And Orders" at bounding box center [357, 117] width 108 height 11
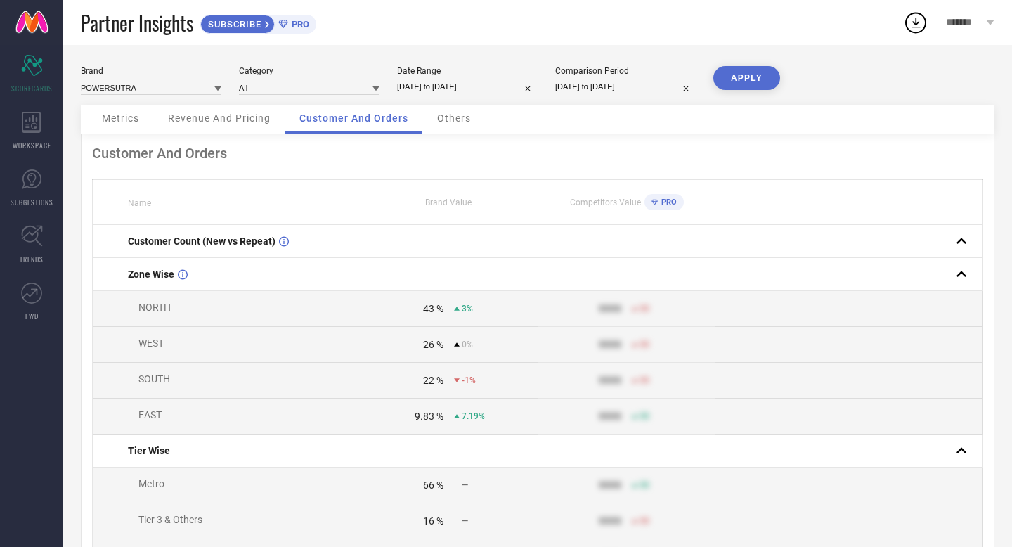
click at [122, 115] on span "Metrics" at bounding box center [120, 117] width 37 height 11
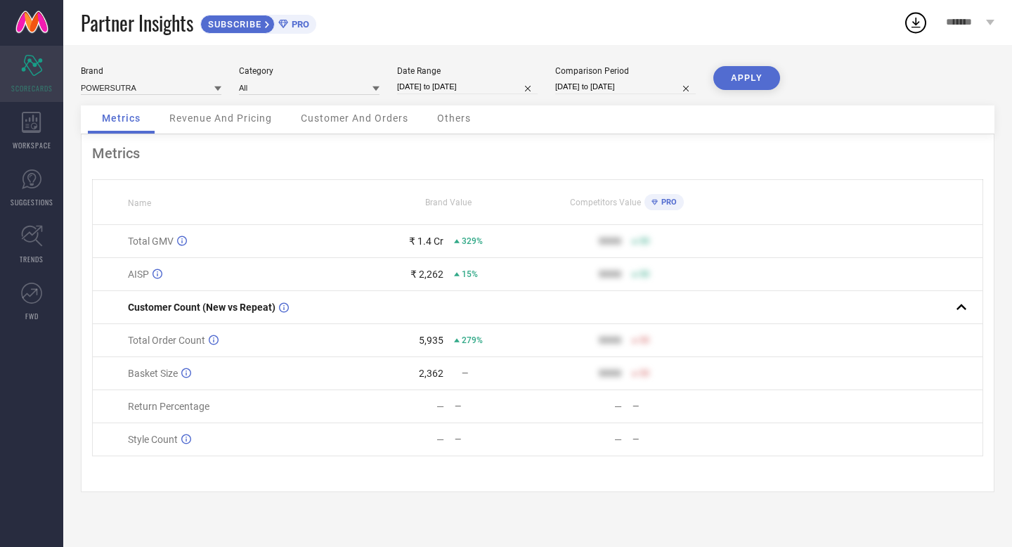
click at [40, 68] on icon at bounding box center [31, 65] width 21 height 21
click at [34, 130] on icon at bounding box center [31, 122] width 19 height 21
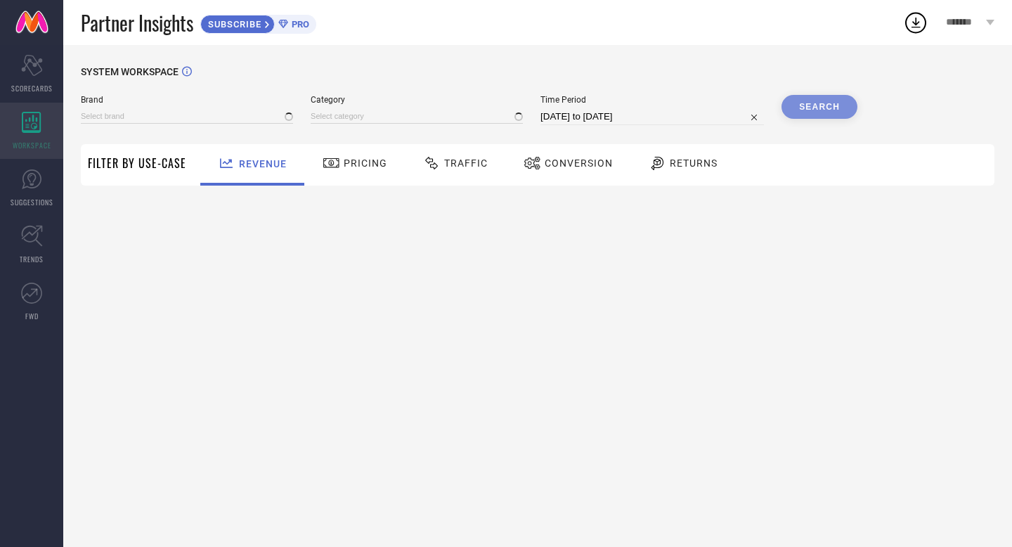
type input "POWERSUTRA"
type input "All"
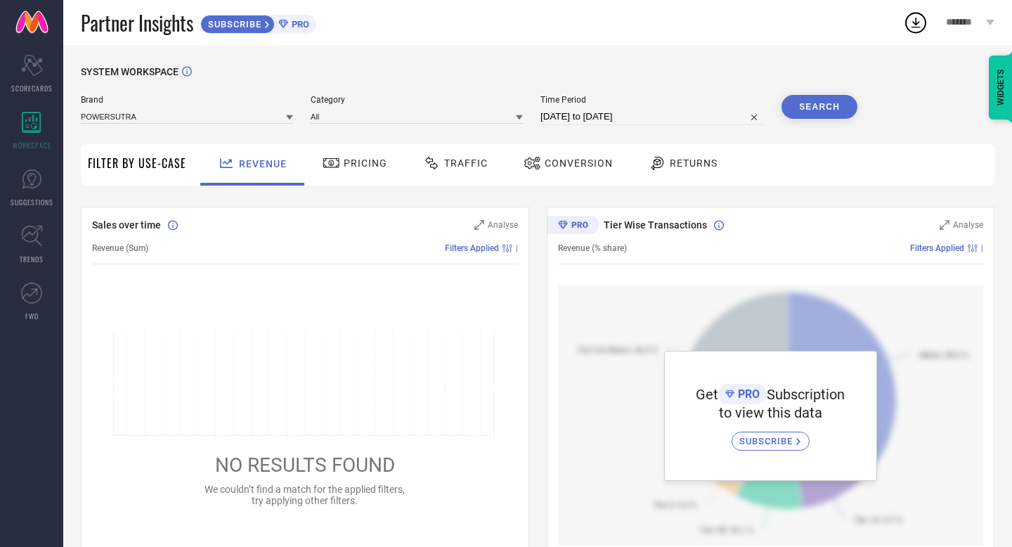
click at [775, 439] on span "SUBSCRIBE" at bounding box center [768, 441] width 57 height 11
click at [34, 175] on icon at bounding box center [31, 179] width 21 height 21
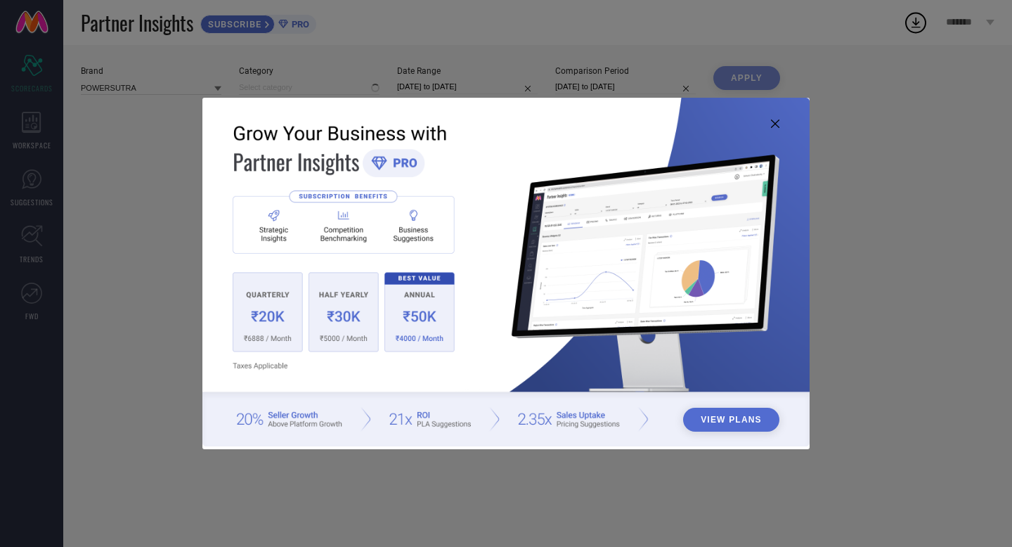
type input "All"
click at [776, 122] on icon at bounding box center [775, 124] width 8 height 8
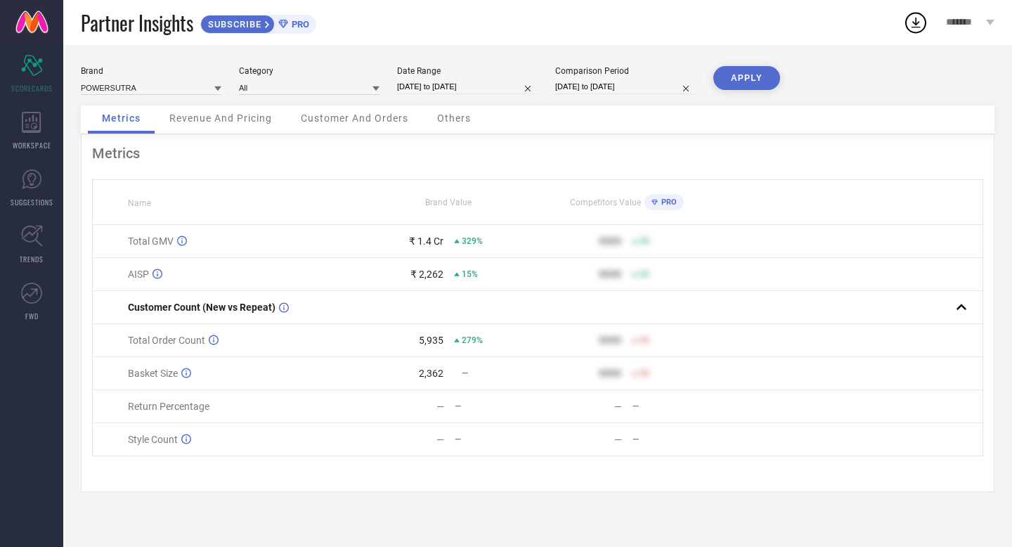
click at [425, 87] on input "[DATE] to [DATE]" at bounding box center [467, 86] width 141 height 15
select select "6"
select select "2025"
select select "7"
select select "2025"
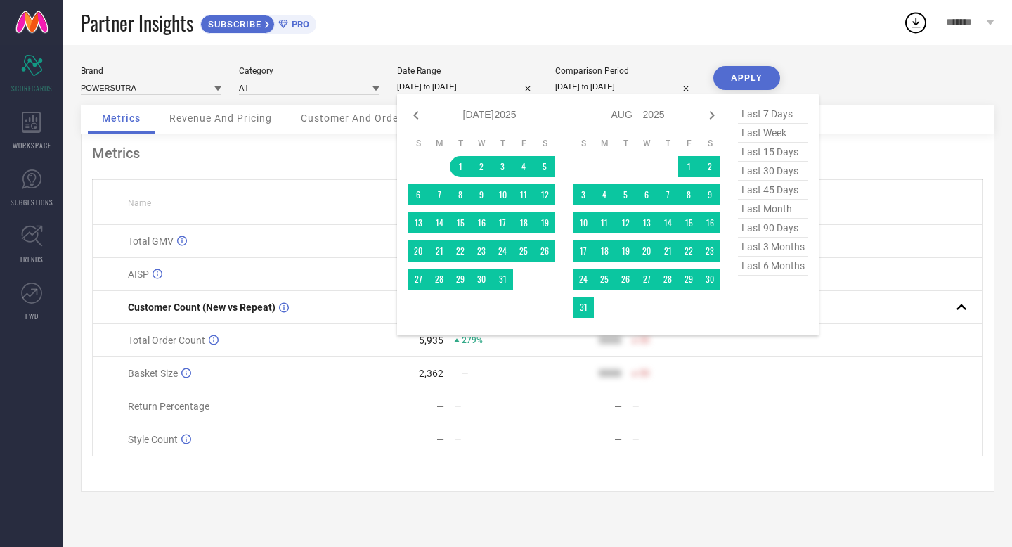
click at [828, 425] on td at bounding box center [849, 439] width 267 height 33
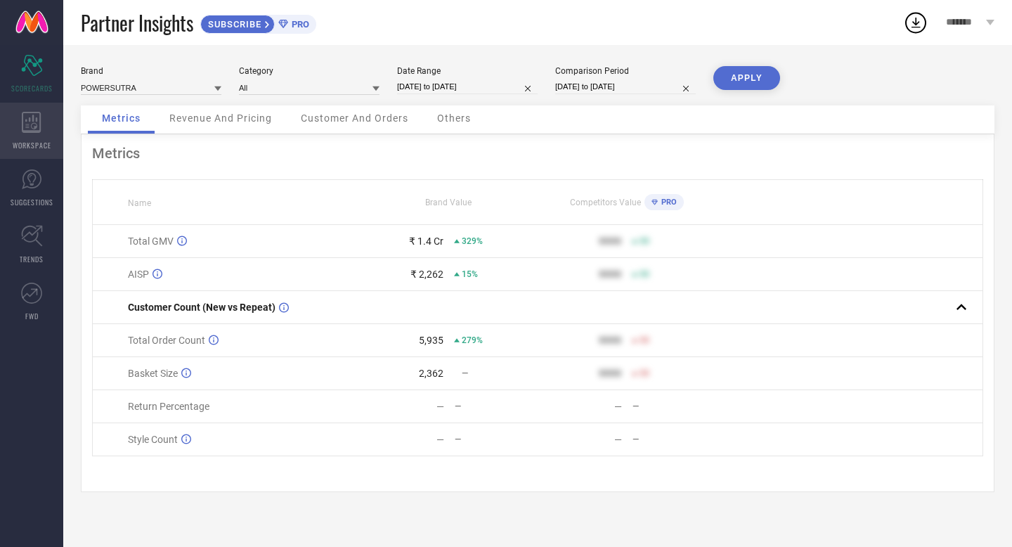
click at [37, 124] on icon at bounding box center [31, 122] width 19 height 21
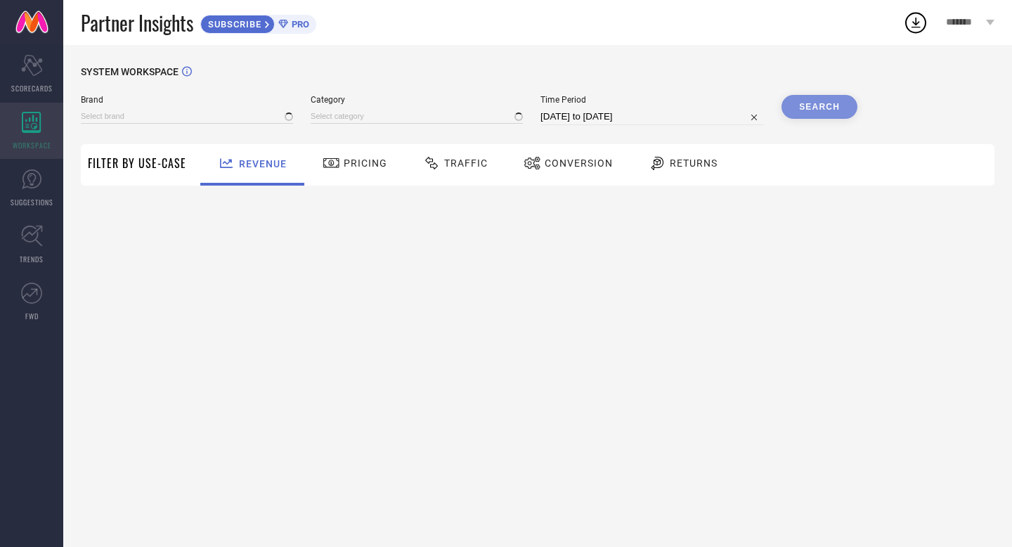
type input "POWERSUTRA"
type input "All"
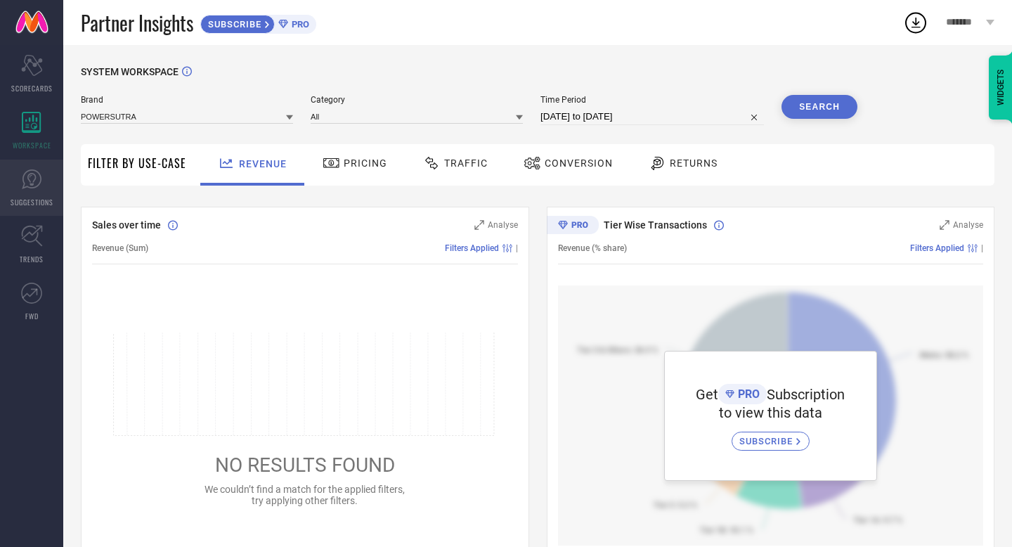
click at [29, 191] on link "SUGGESTIONS" at bounding box center [31, 188] width 63 height 56
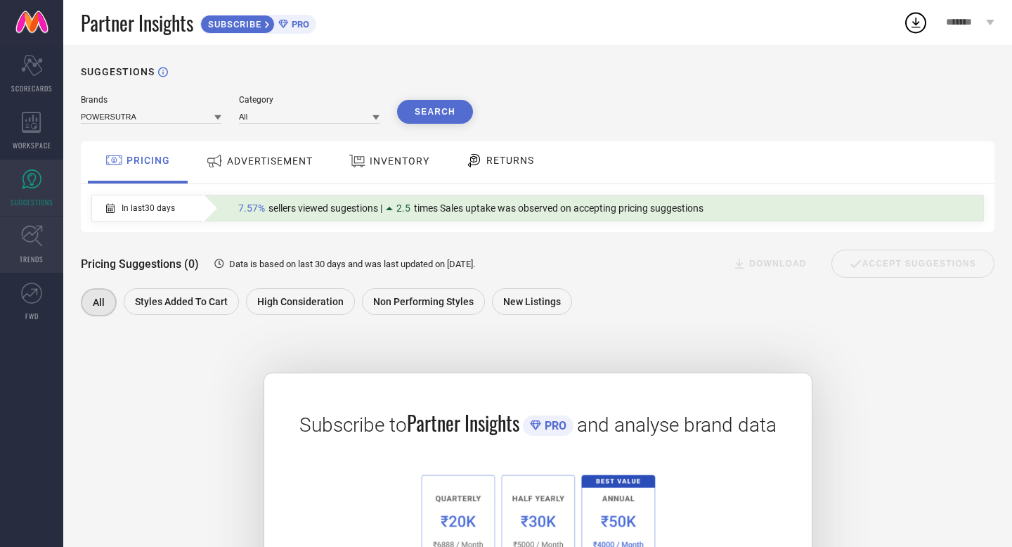
click at [34, 238] on icon at bounding box center [32, 236] width 22 height 22
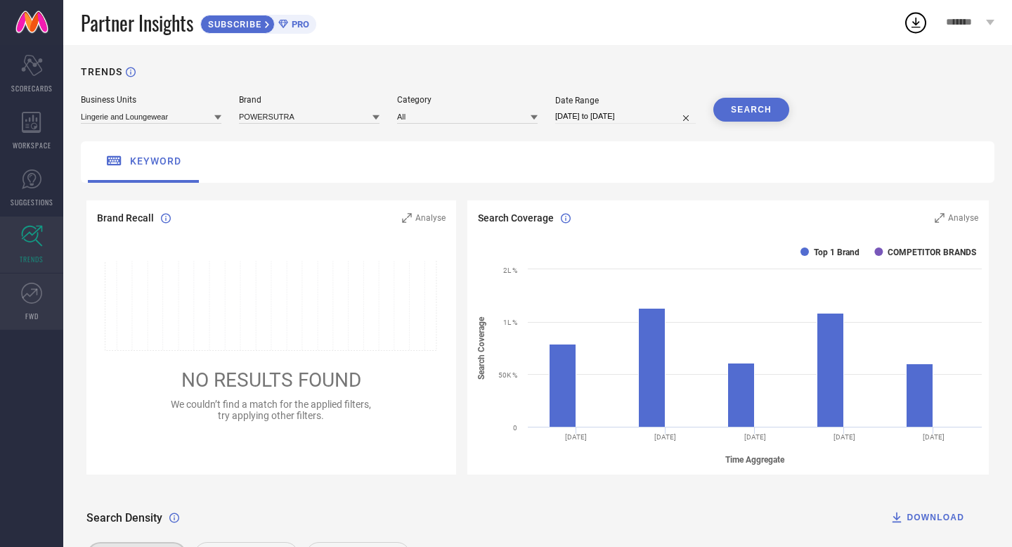
click at [32, 290] on icon at bounding box center [31, 293] width 21 height 21
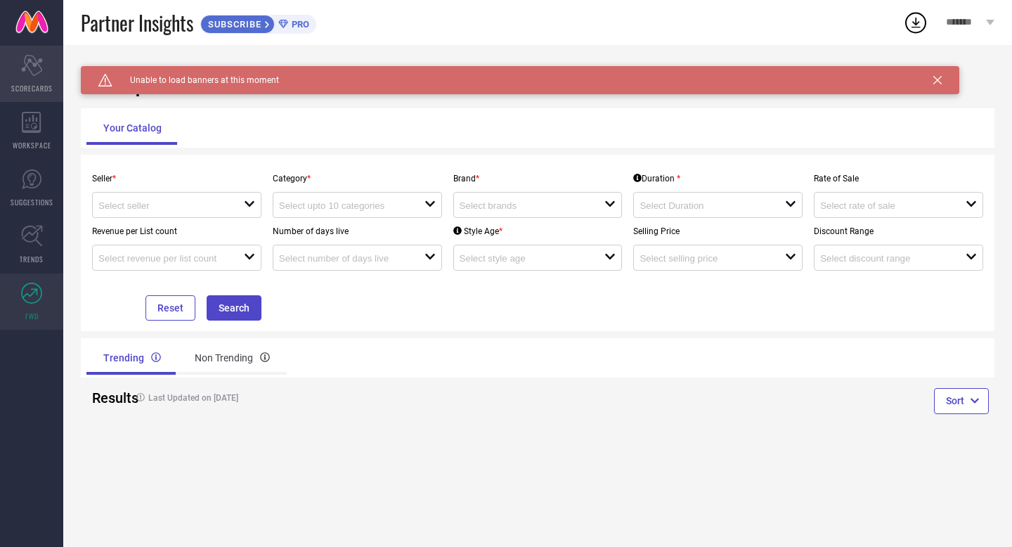
click at [38, 76] on div "Scorecard SCORECARDS" at bounding box center [31, 74] width 63 height 56
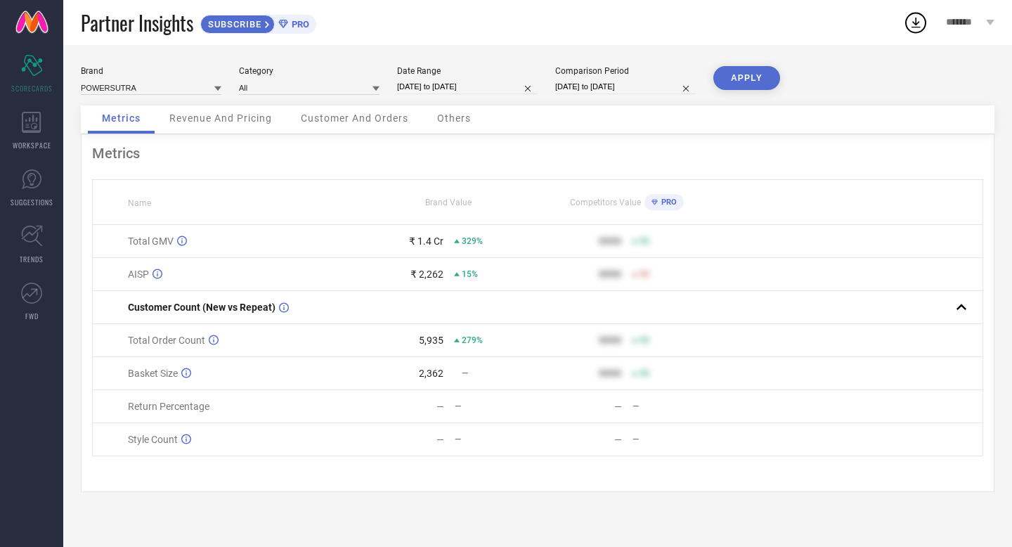
click at [934, 80] on div "Brand POWERSUTRA Category All Date Range [DATE] to [DATE] Comparison Period [DA…" at bounding box center [538, 85] width 914 height 39
click at [963, 392] on td at bounding box center [849, 406] width 267 height 33
click at [443, 90] on input "[DATE] to [DATE]" at bounding box center [467, 86] width 141 height 15
select select "6"
select select "2025"
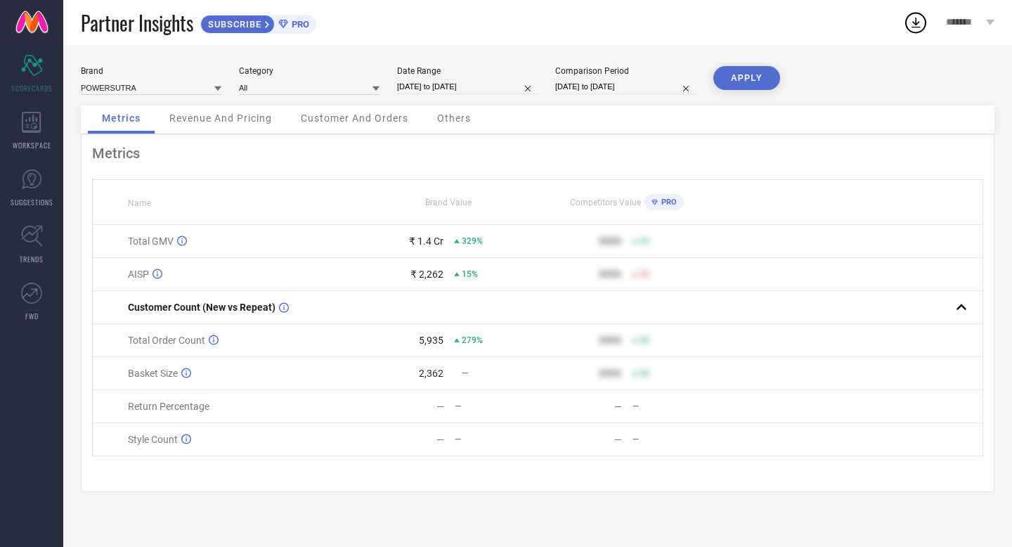
select select "7"
select select "2025"
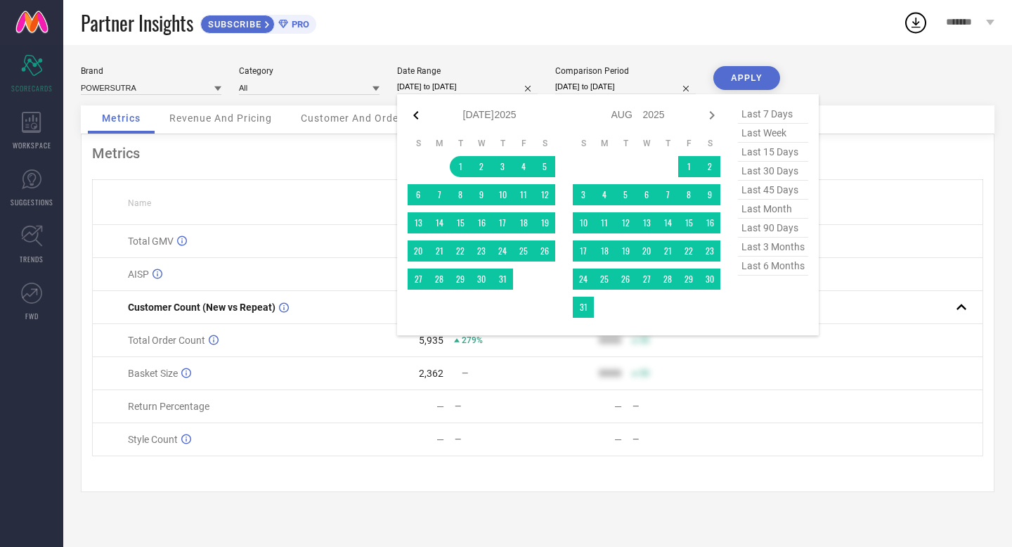
click at [416, 116] on icon at bounding box center [415, 115] width 5 height 8
select select "5"
select select "2025"
select select "6"
select select "2025"
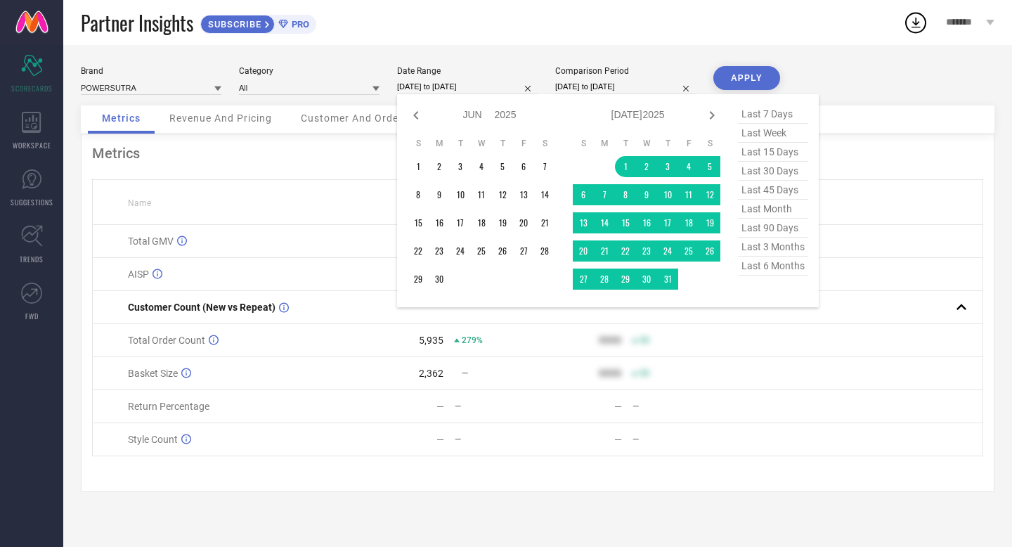
click at [416, 116] on icon at bounding box center [415, 115] width 5 height 8
select select "4"
select select "2025"
select select "5"
select select "2025"
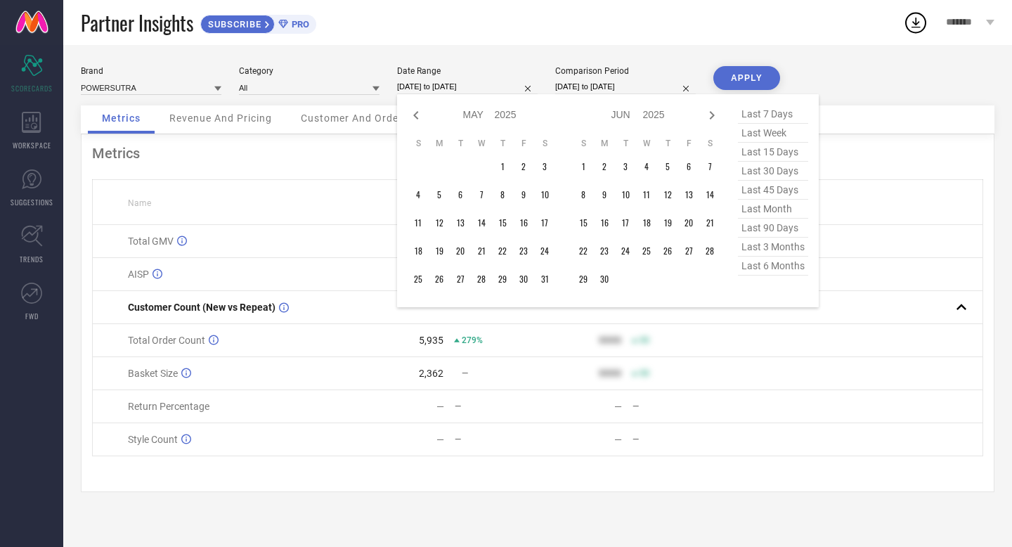
click at [416, 116] on icon at bounding box center [415, 115] width 5 height 8
select select "3"
select select "2025"
select select "4"
select select "2025"
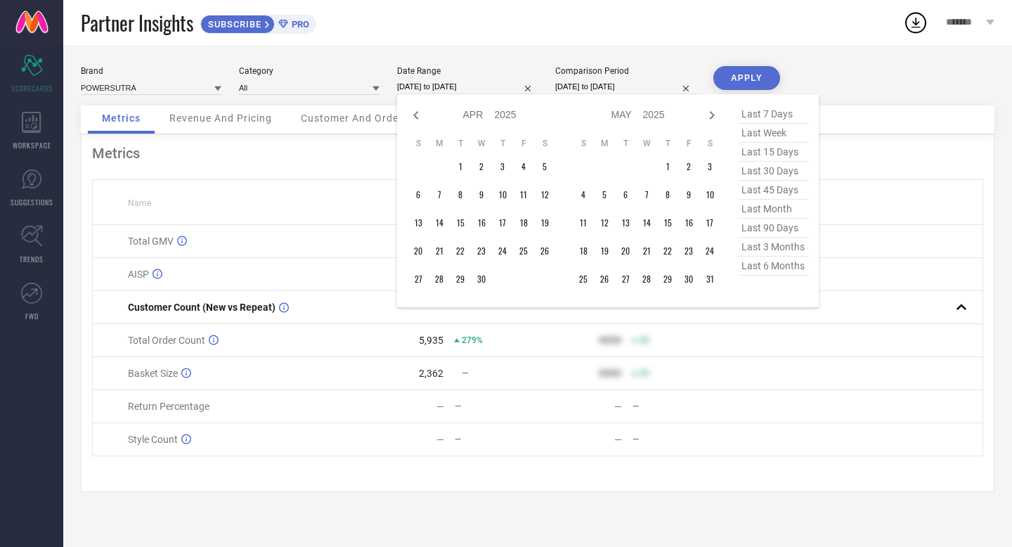
click at [416, 116] on icon at bounding box center [415, 115] width 5 height 8
select select "1"
select select "2025"
select select "2"
select select "2025"
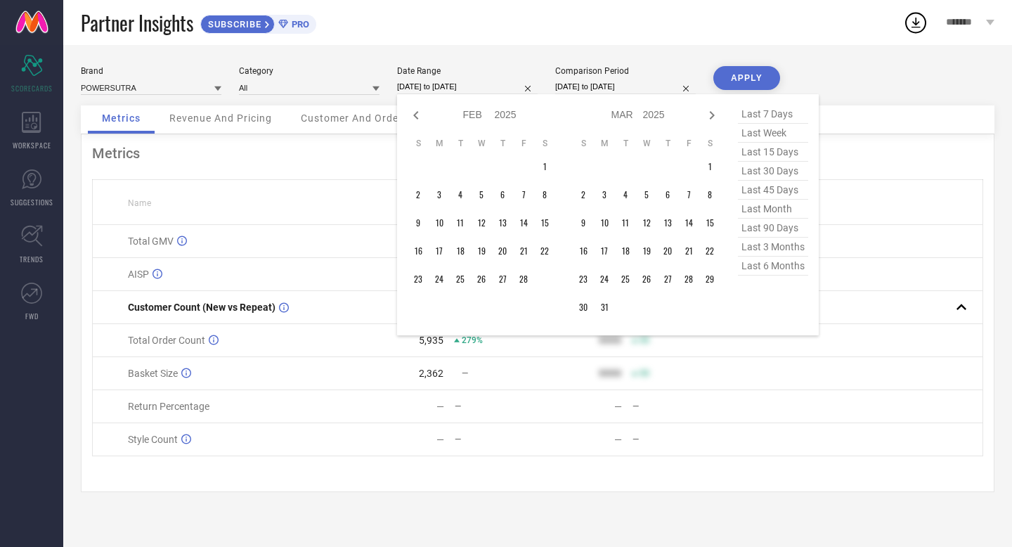
click at [416, 116] on icon at bounding box center [415, 115] width 5 height 8
select select "11"
select select "2024"
select select "2025"
click at [416, 116] on icon at bounding box center [415, 115] width 5 height 8
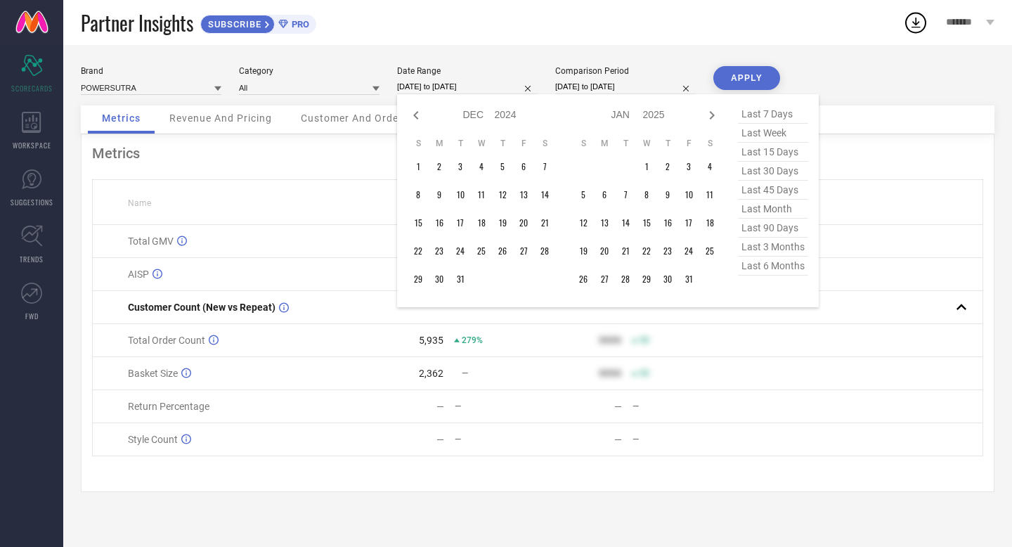
select select "9"
select select "2024"
select select "10"
select select "2024"
click at [416, 116] on icon at bounding box center [415, 115] width 5 height 8
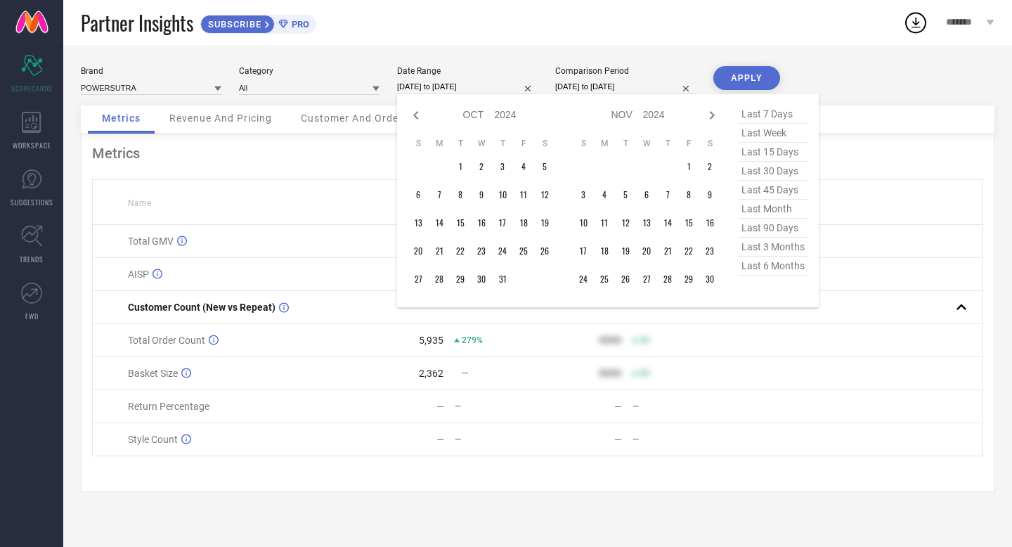
select select "8"
select select "2024"
select select "9"
select select "2024"
click at [624, 166] on td "1" at bounding box center [625, 166] width 21 height 21
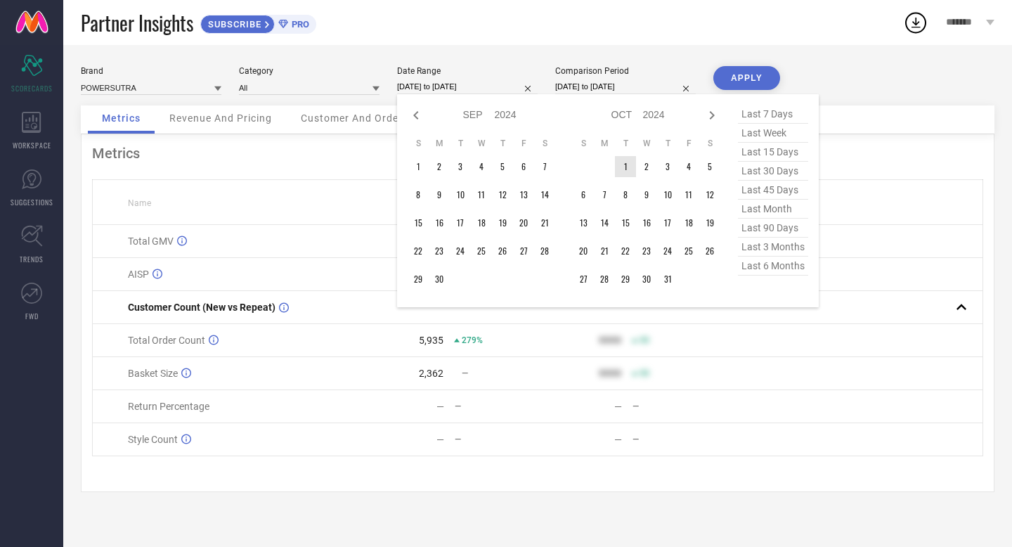
type input "After [DATE]"
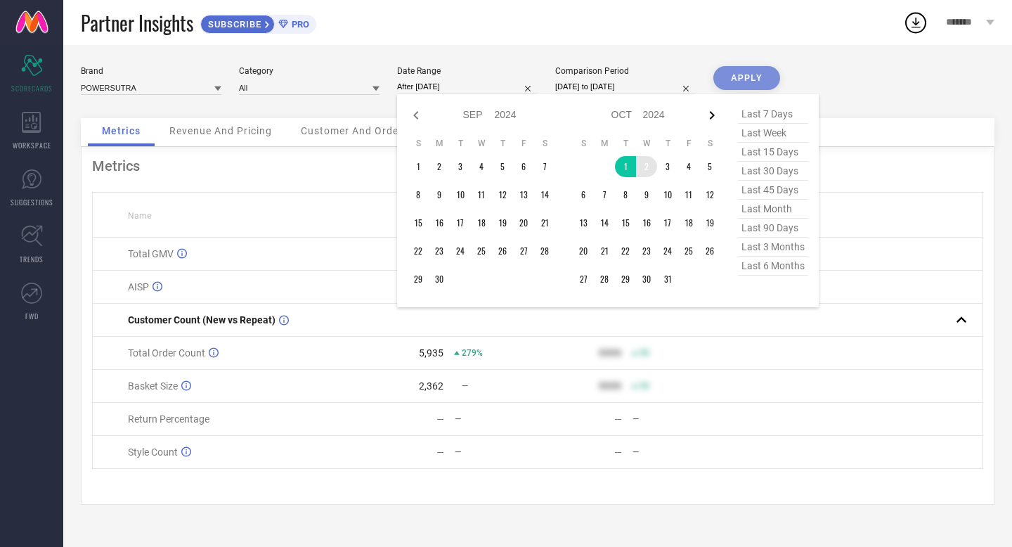
click at [716, 112] on icon at bounding box center [712, 115] width 17 height 17
select select "9"
select select "2024"
select select "10"
select select "2024"
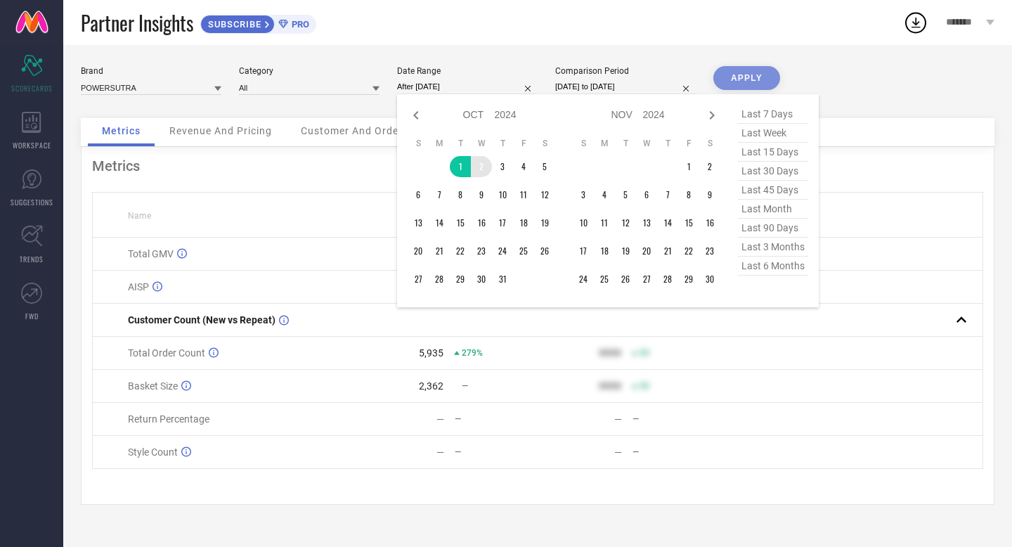
click at [716, 112] on icon at bounding box center [712, 115] width 17 height 17
select select "10"
select select "2024"
select select "11"
select select "2024"
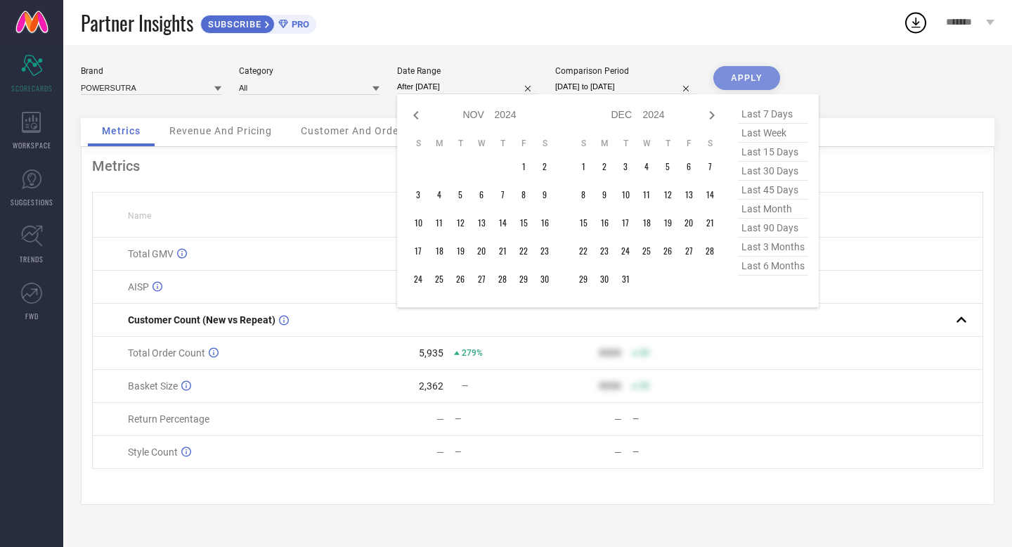
click at [716, 112] on icon at bounding box center [712, 115] width 17 height 17
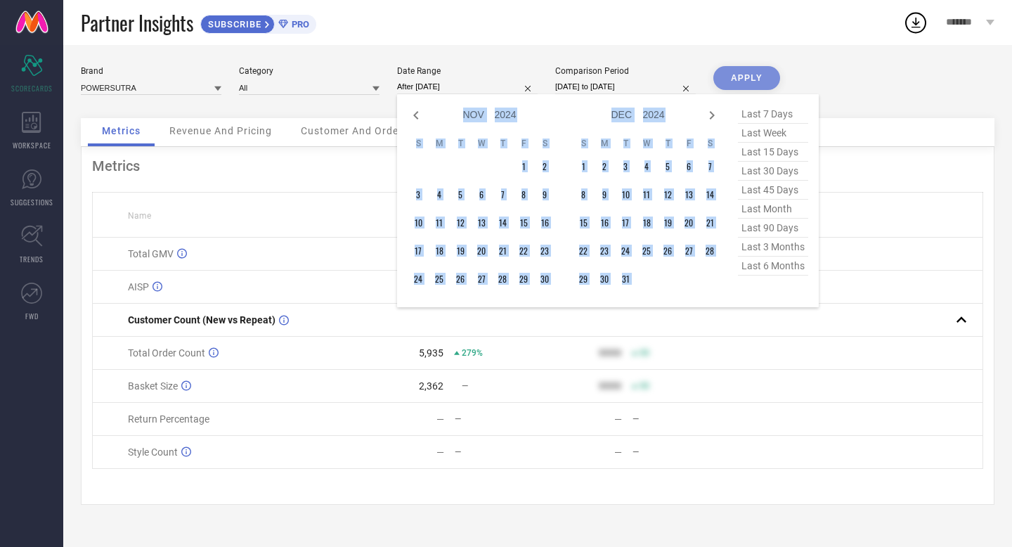
select select "2025"
select select "1"
select select "2025"
click at [716, 112] on icon at bounding box center [712, 115] width 17 height 17
select select "1"
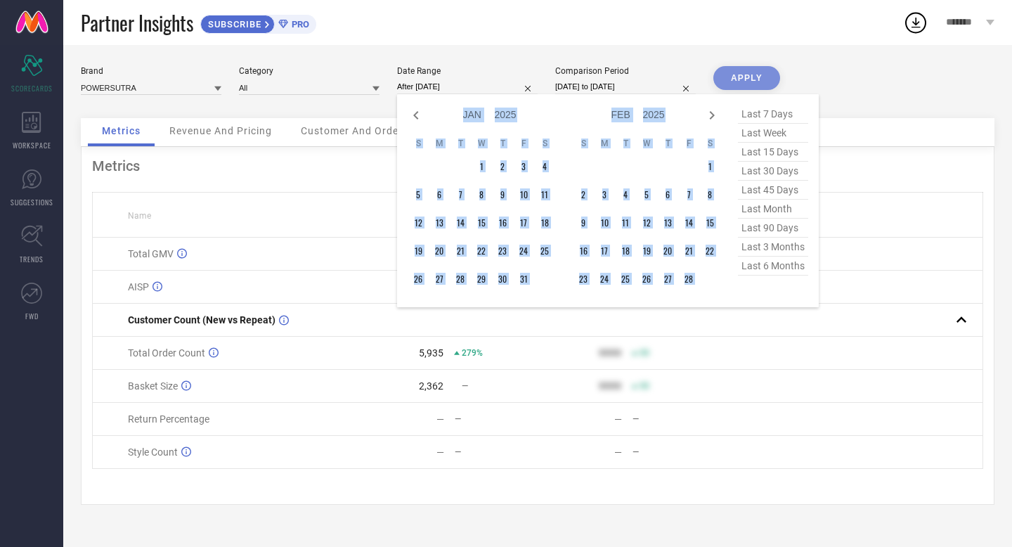
select select "2025"
select select "2"
select select "2025"
click at [716, 112] on icon at bounding box center [712, 115] width 17 height 17
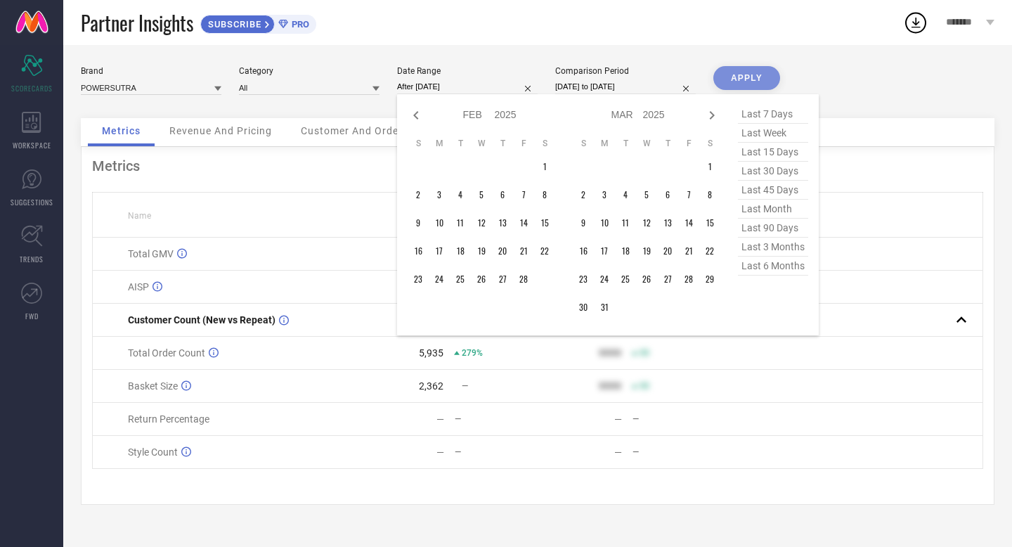
select select "2"
select select "2025"
select select "3"
select select "2025"
click at [716, 112] on icon at bounding box center [712, 115] width 17 height 17
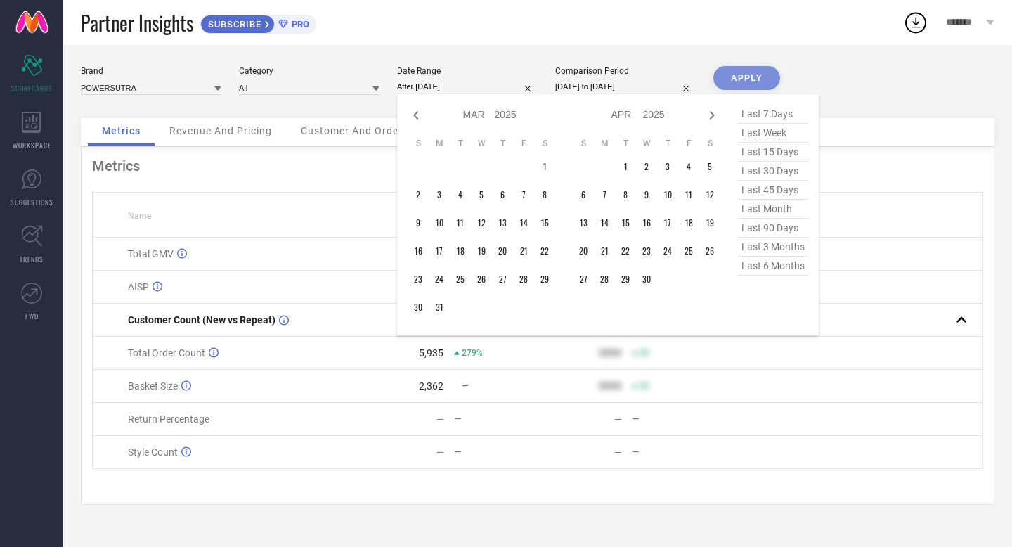
select select "3"
select select "2025"
select select "4"
select select "2025"
click at [716, 112] on icon at bounding box center [712, 115] width 17 height 17
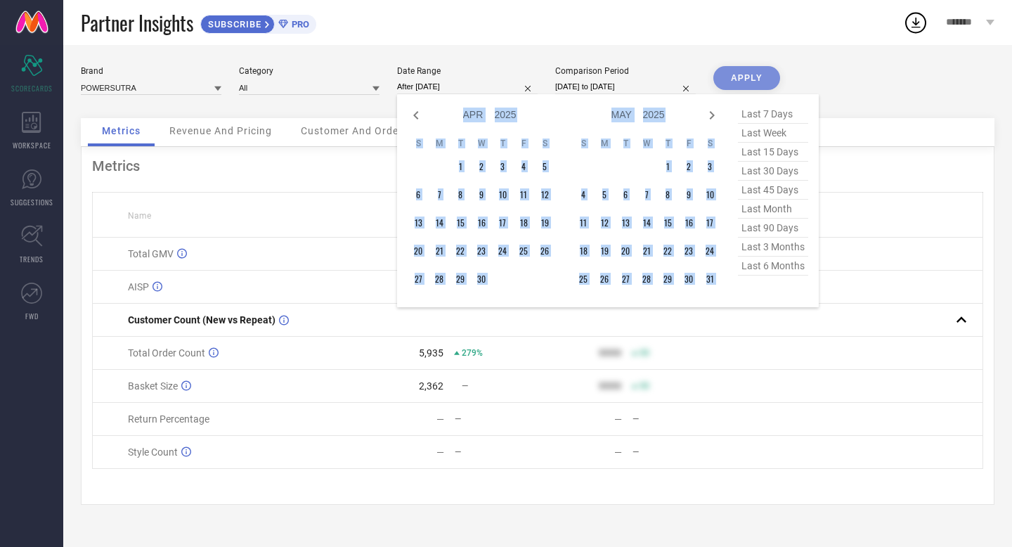
select select "4"
select select "2025"
select select "5"
select select "2025"
click at [716, 112] on icon at bounding box center [712, 115] width 17 height 17
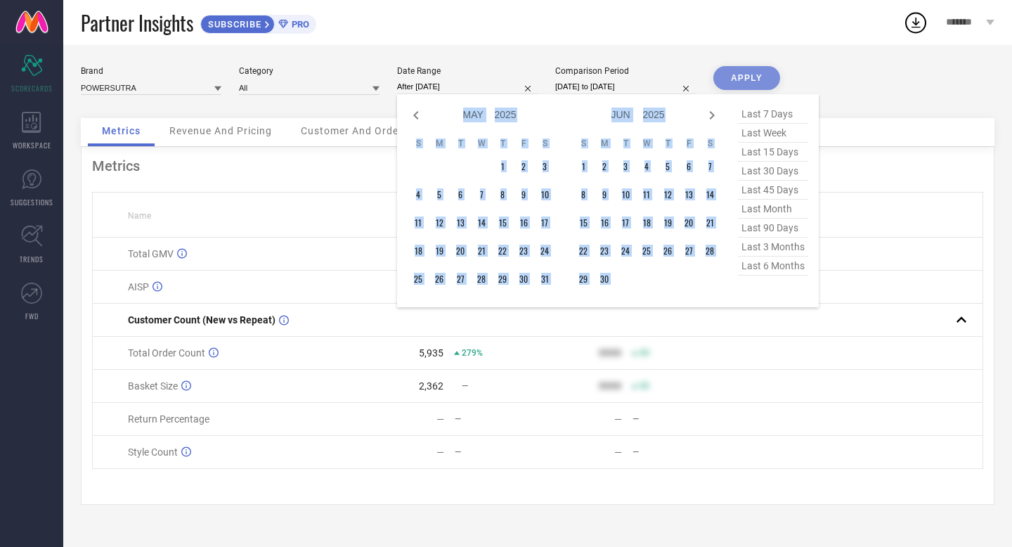
select select "5"
select select "2025"
select select "6"
select select "2025"
click at [716, 112] on icon at bounding box center [712, 115] width 17 height 17
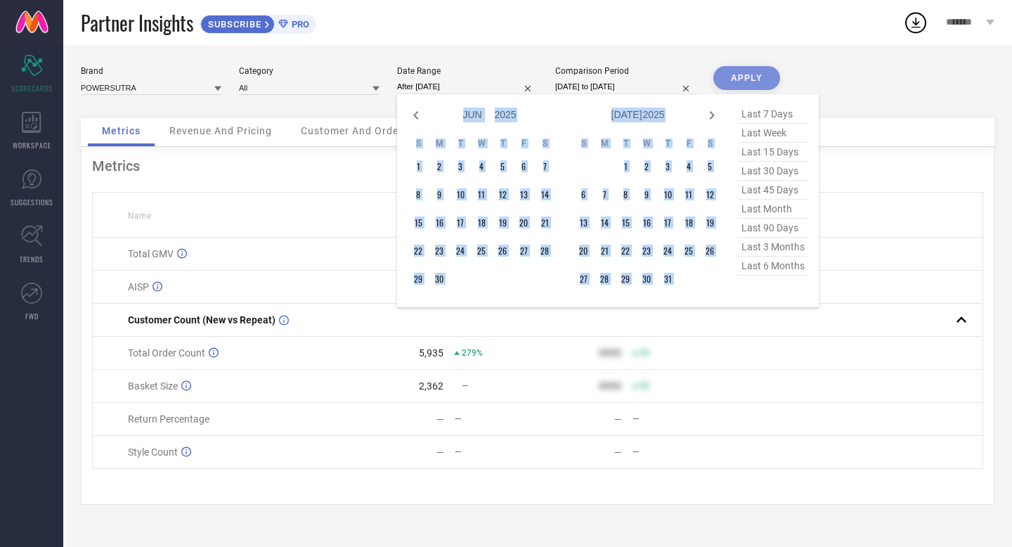
select select "7"
select select "2025"
select select "8"
select select "2025"
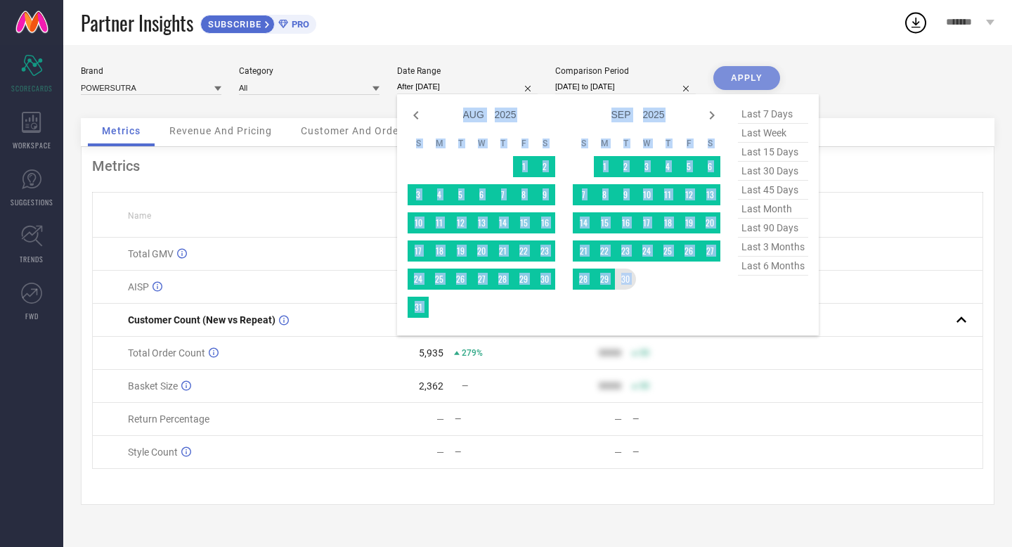
type input "01-10-2024 to 30-09-2025"
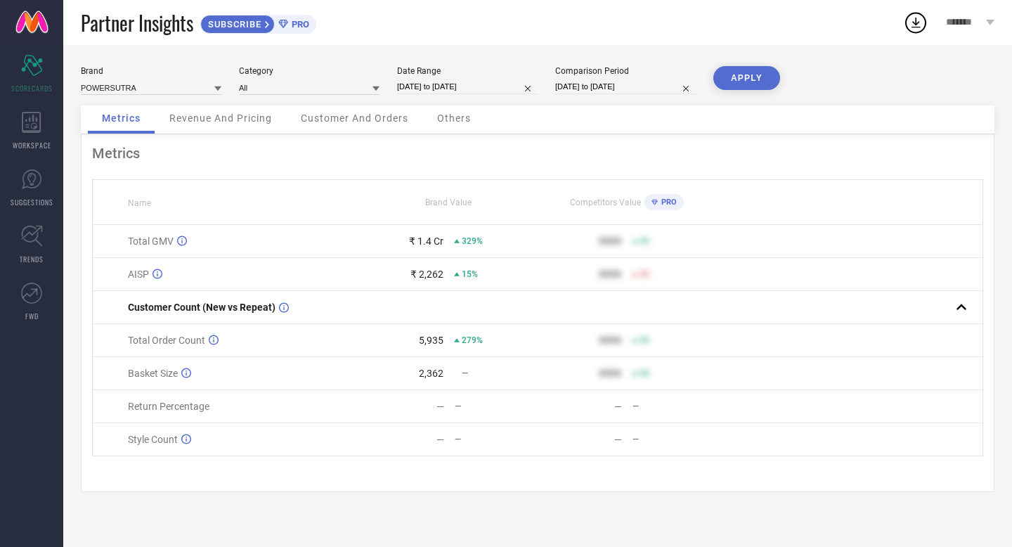
click at [755, 81] on button "APPLY" at bounding box center [747, 78] width 67 height 24
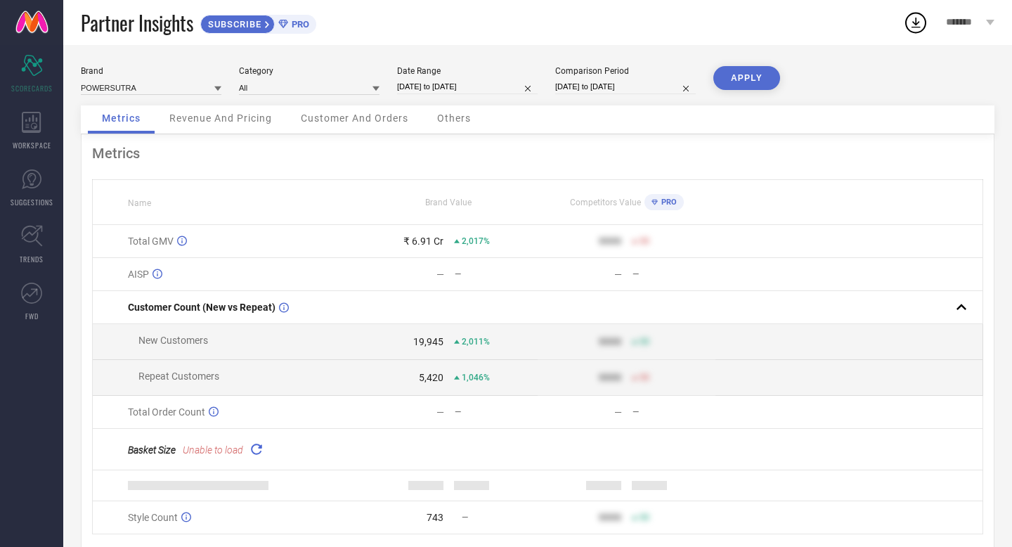
click at [435, 88] on input "01-10-2024 to 30-09-2025" at bounding box center [467, 86] width 141 height 15
select select "9"
select select "2024"
select select "10"
select select "2024"
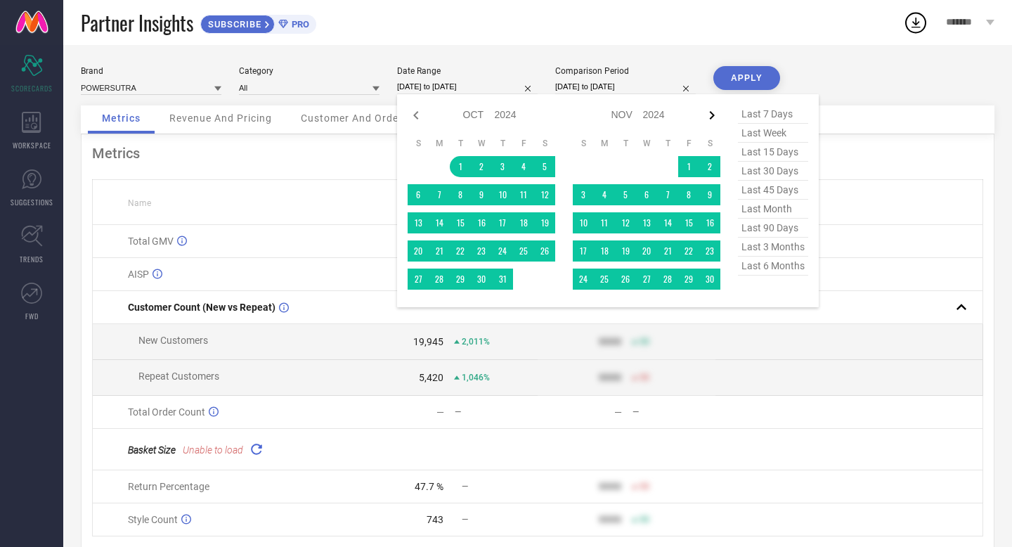
click at [709, 112] on icon at bounding box center [712, 115] width 17 height 17
select select "10"
select select "2024"
select select "11"
select select "2024"
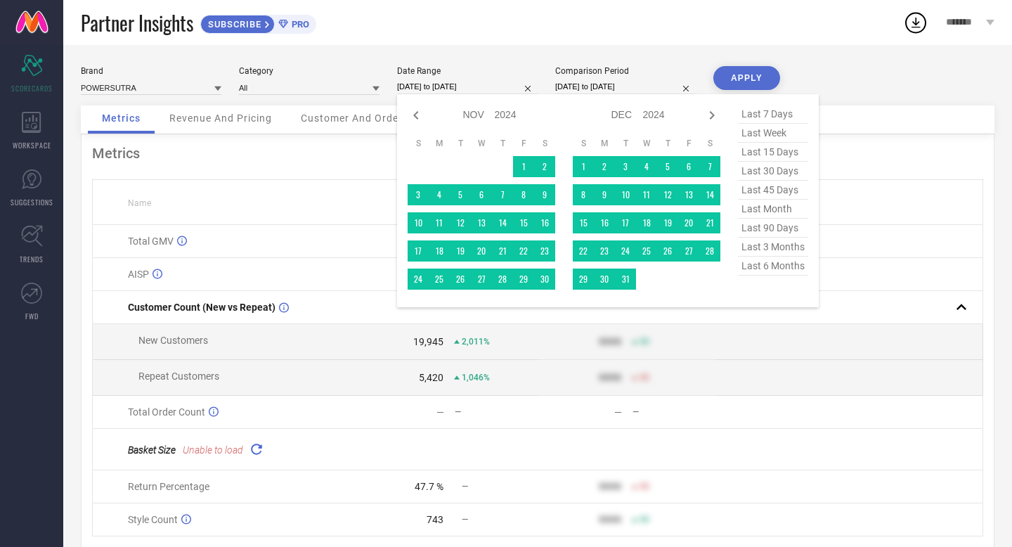
click at [709, 112] on icon at bounding box center [712, 115] width 17 height 17
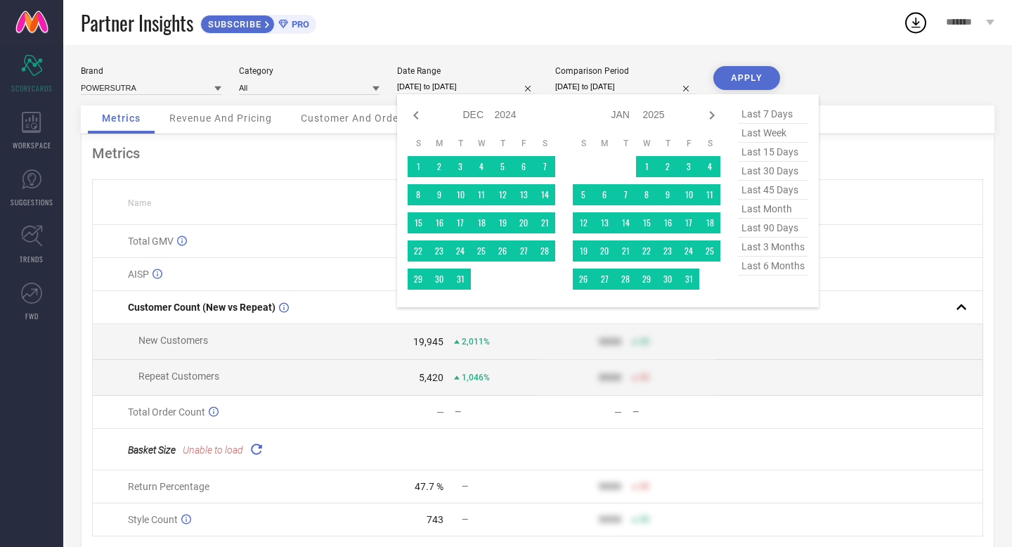
click at [709, 112] on icon at bounding box center [712, 115] width 17 height 17
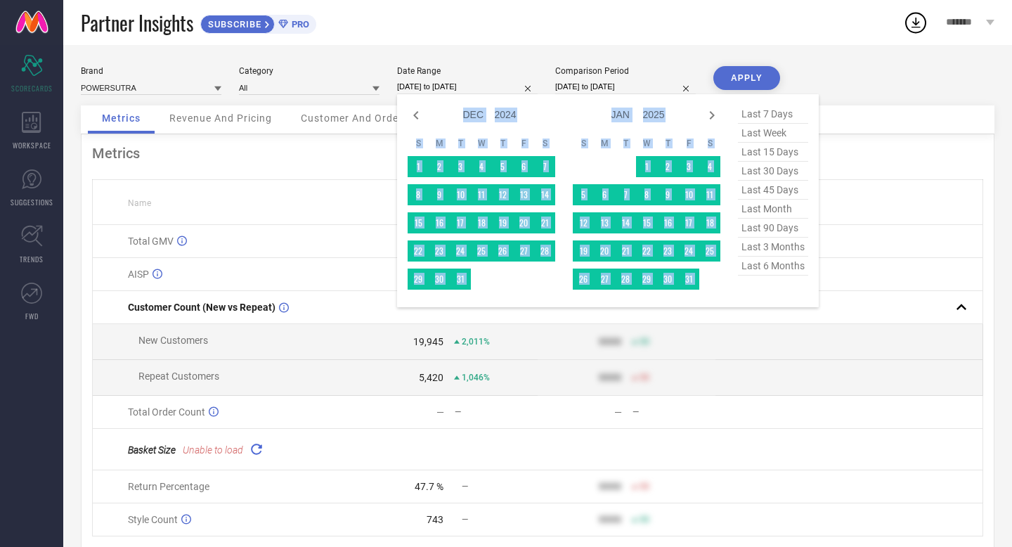
select select "1"
select select "2025"
select select "2"
select select "2025"
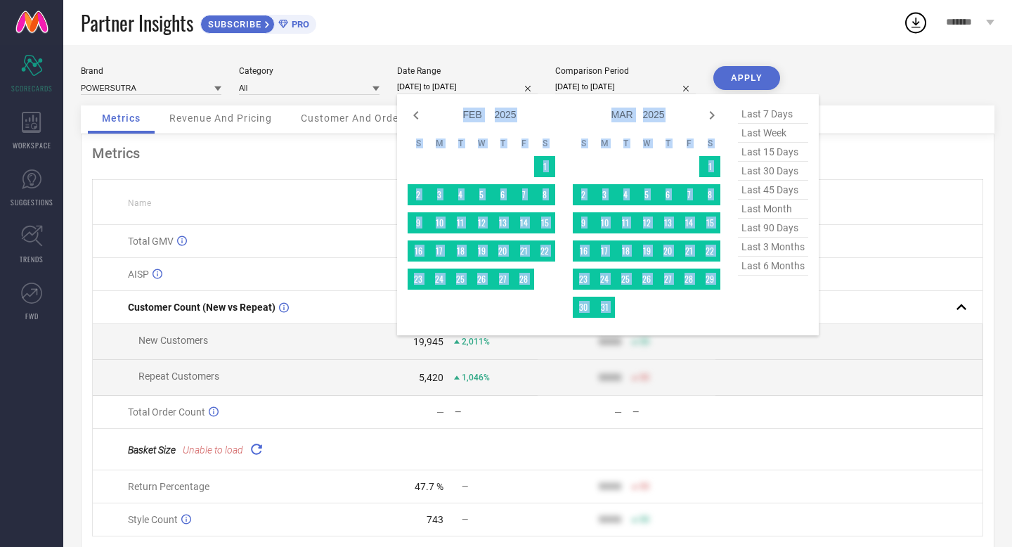
click at [709, 112] on icon at bounding box center [712, 115] width 17 height 17
select select "2"
select select "2025"
select select "3"
select select "2025"
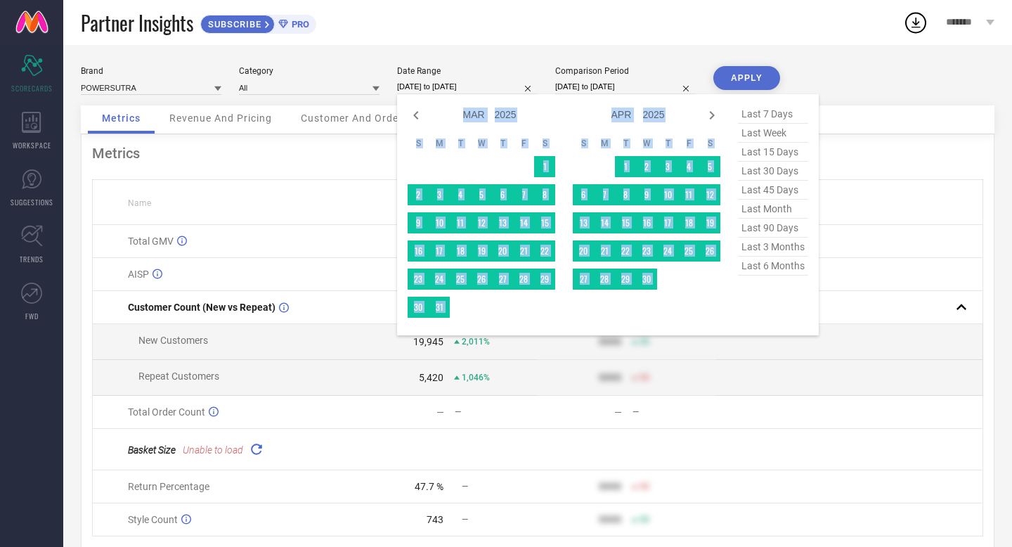
click at [709, 112] on icon at bounding box center [712, 115] width 17 height 17
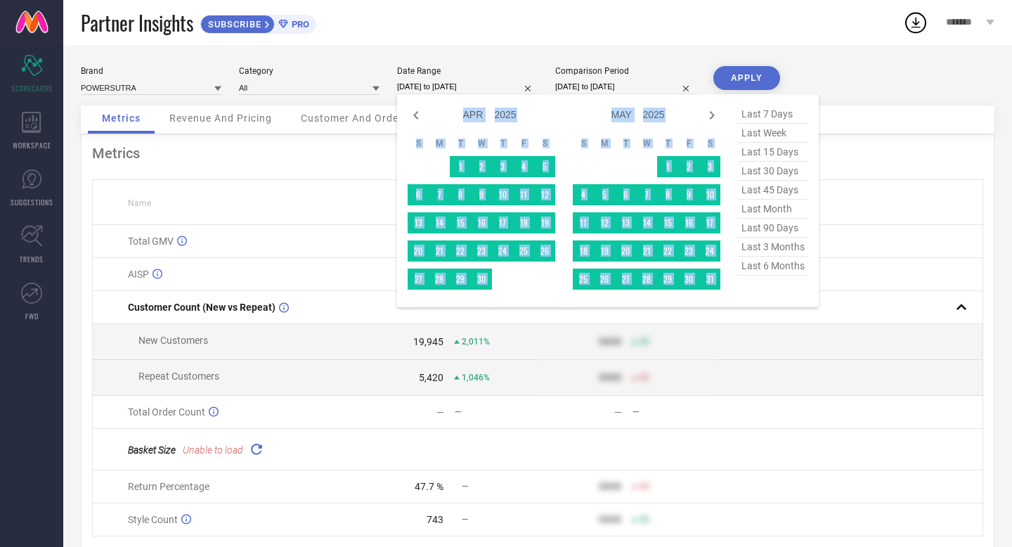
click at [709, 112] on icon at bounding box center [712, 115] width 17 height 17
select select "4"
select select "2025"
select select "5"
select select "2025"
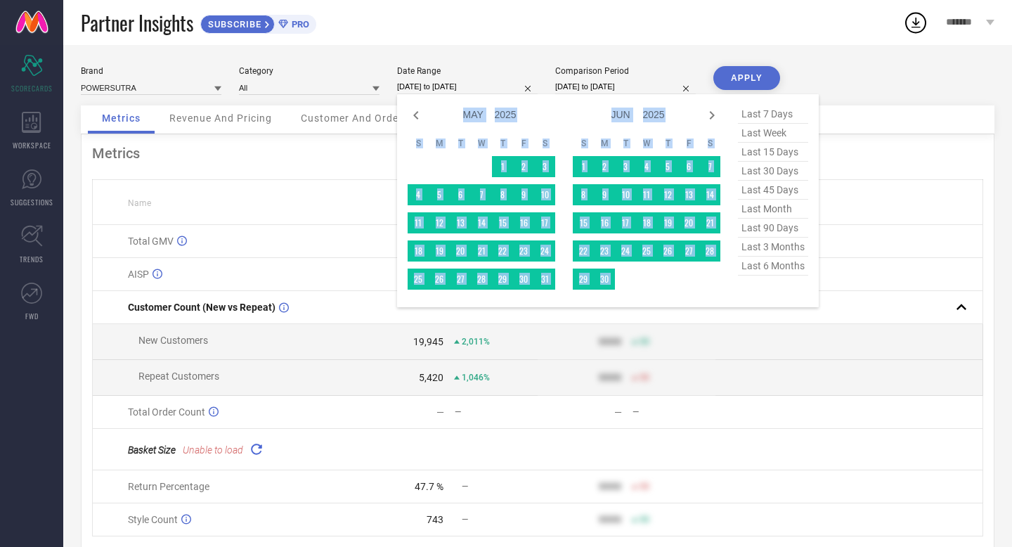
click at [768, 228] on span "last 90 days" at bounding box center [773, 228] width 70 height 19
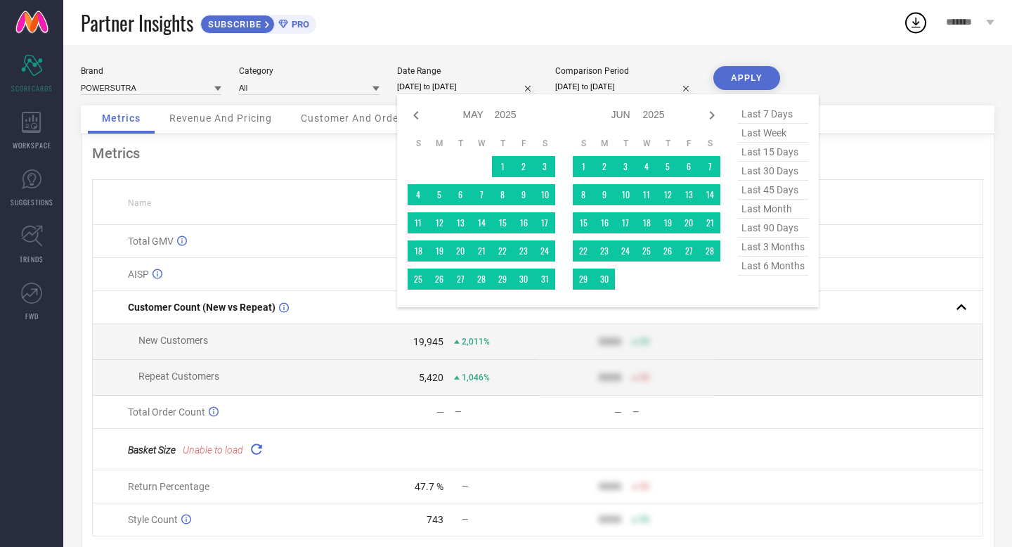
type input "11-07-2025 to 08-10-2025"
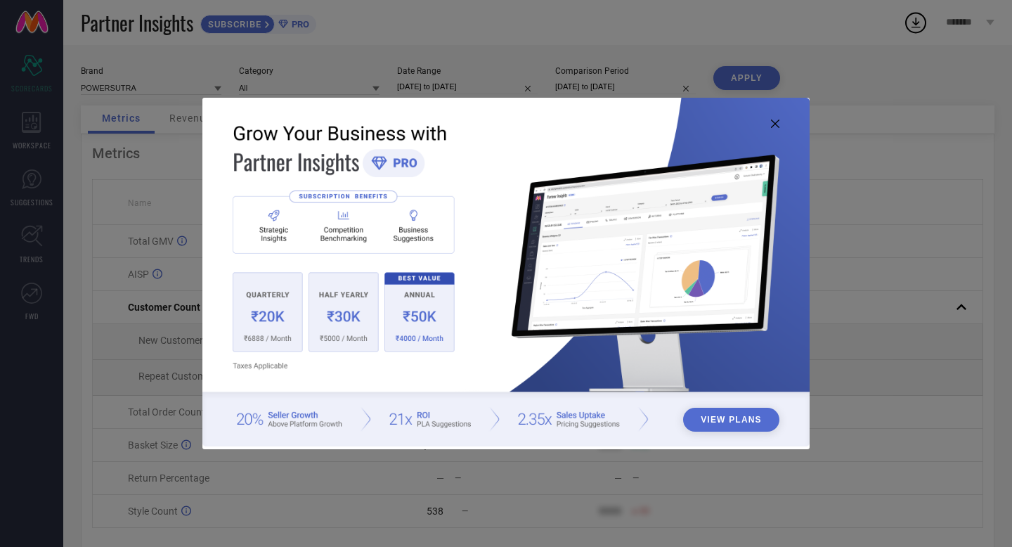
click at [772, 124] on icon at bounding box center [775, 124] width 8 height 8
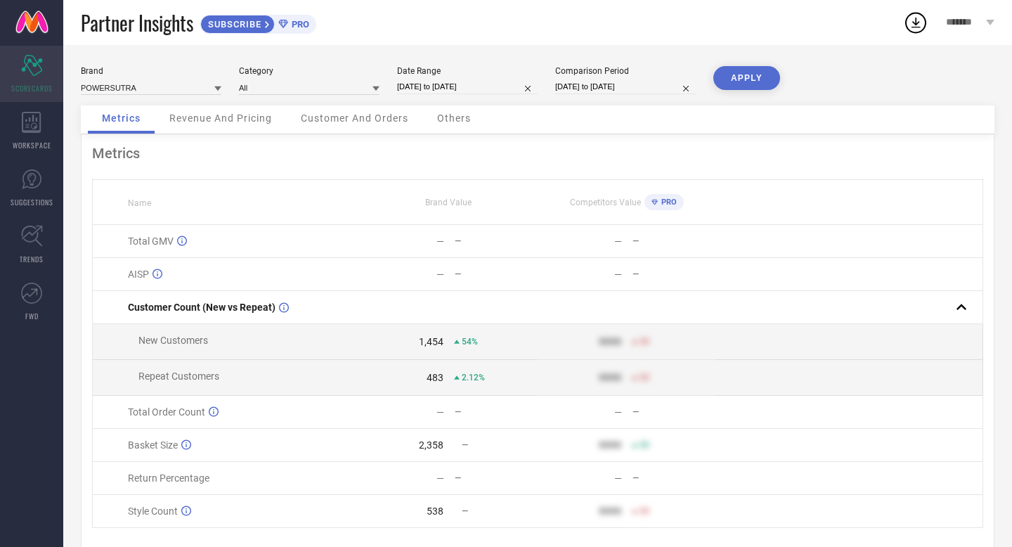
click at [32, 63] on icon at bounding box center [31, 65] width 21 height 21
click at [33, 125] on icon at bounding box center [32, 122] width 20 height 21
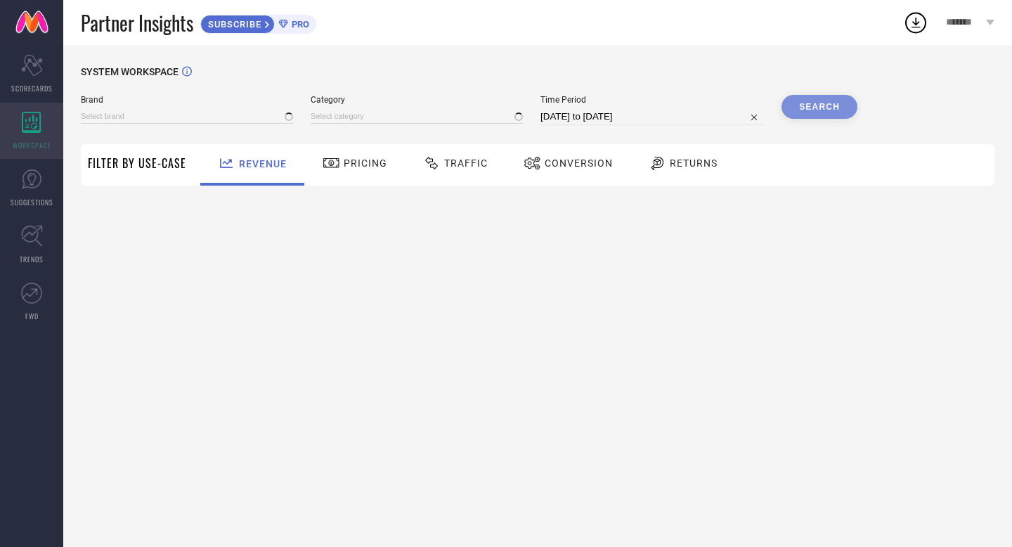
type input "POWERSUTRA"
type input "All"
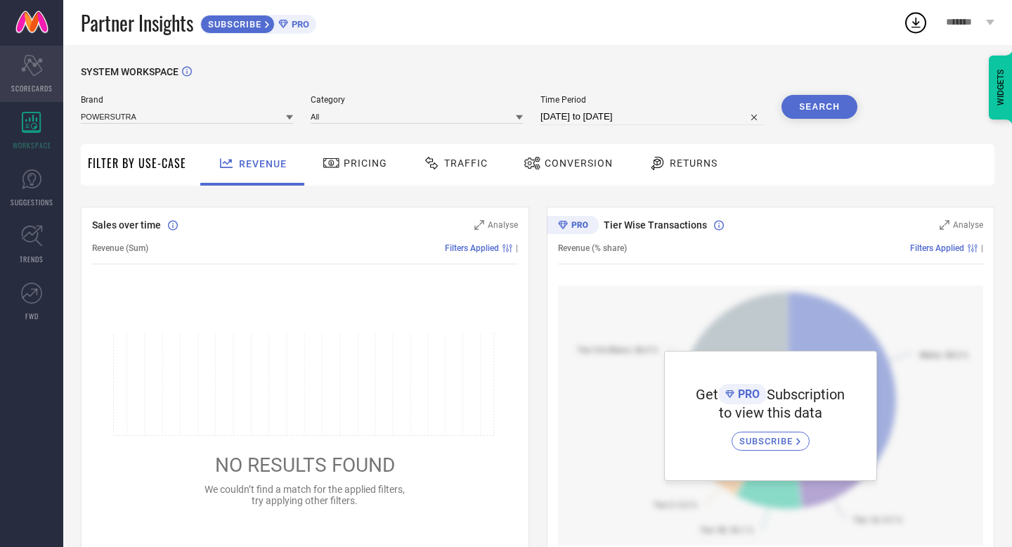
click at [34, 69] on icon "Scorecard" at bounding box center [32, 65] width 22 height 21
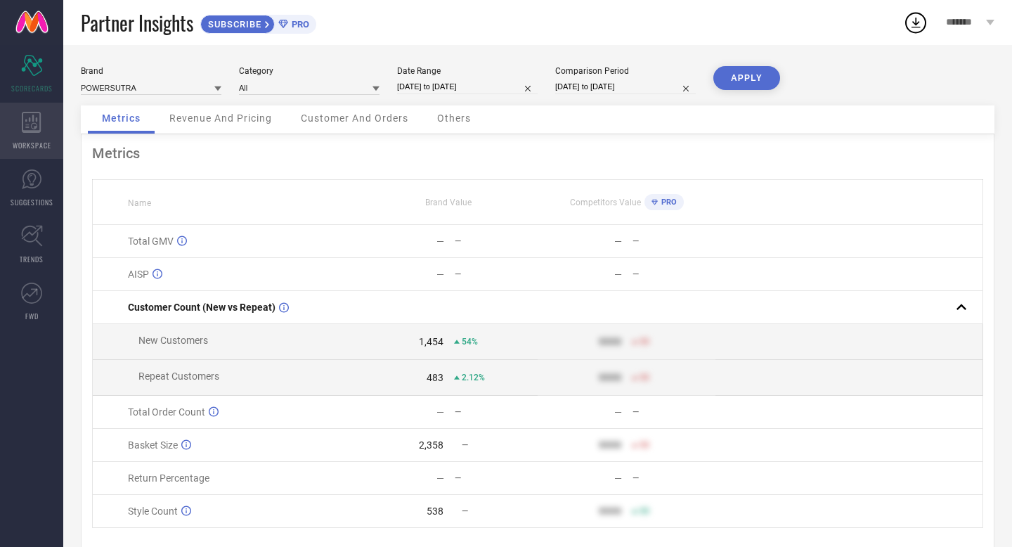
click at [38, 125] on icon at bounding box center [32, 122] width 20 height 21
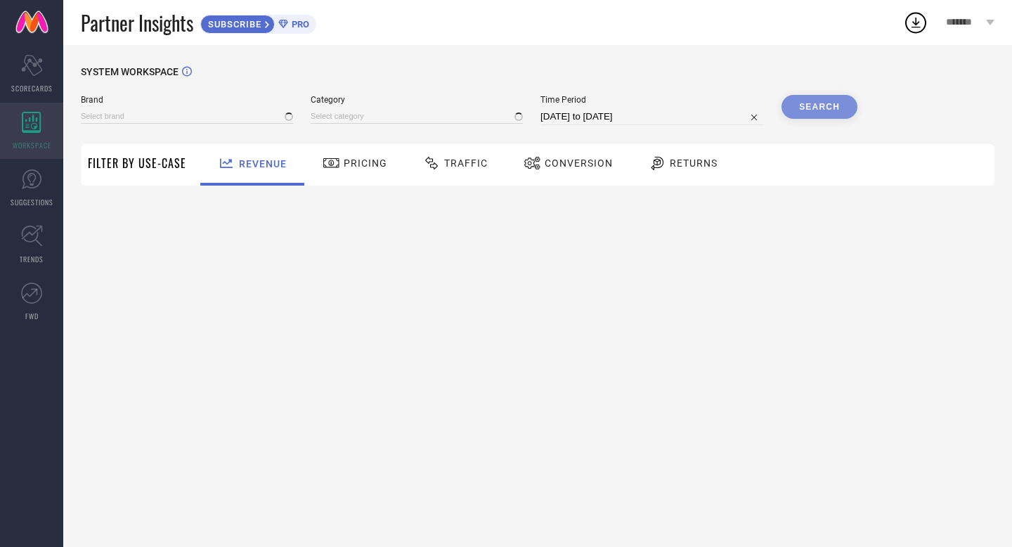
type input "POWERSUTRA"
type input "All"
